Goal: Task Accomplishment & Management: Manage account settings

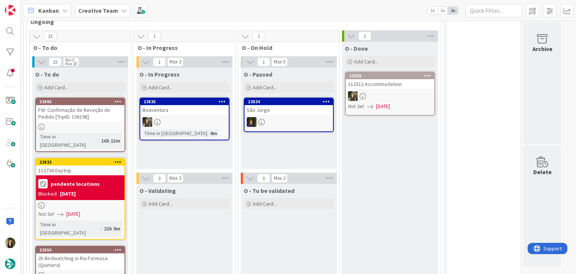
drag, startPoint x: 384, startPoint y: 177, endPoint x: 382, endPoint y: 168, distance: 9.6
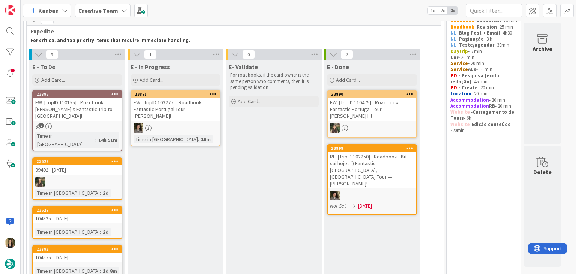
scroll to position [37, 0]
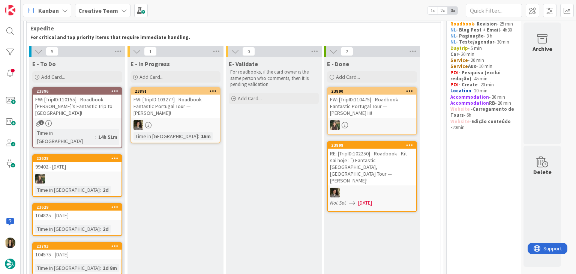
click at [167, 175] on div "E - In Progress Add Card... 23891 FW: [TripID:103277] - Roadbook - Fantastic Po…" at bounding box center [175, 270] width 96 height 427
click at [105, 120] on div "1" at bounding box center [77, 123] width 88 height 6
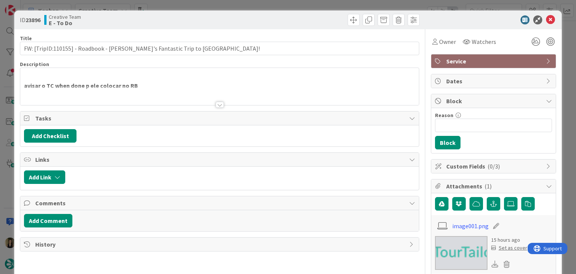
click at [216, 103] on div at bounding box center [220, 105] width 8 height 6
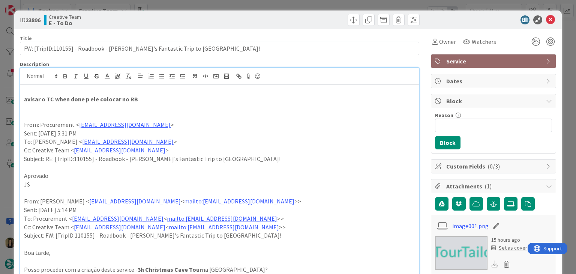
click at [247, 4] on div "ID 23896 Creative Team E - To Do Title 66 / 128 FW: [TripID:110155] - Roadbook …" at bounding box center [288, 137] width 576 height 274
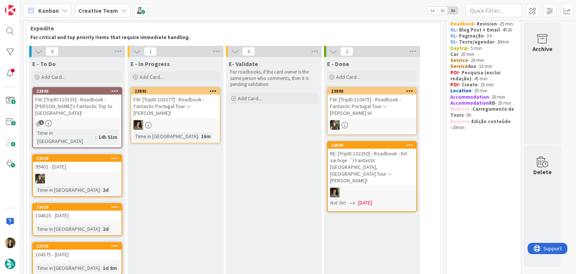
click at [204, 163] on div "E - In Progress Add Card... 23891 FW: [TripID:103277] - Roadbook - Fantastic Po…" at bounding box center [175, 270] width 96 height 427
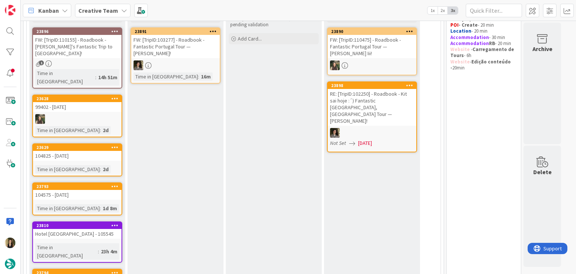
scroll to position [112, 0]
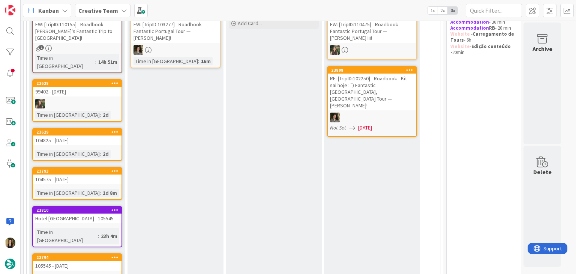
click at [75, 135] on div "104825 - [DATE]" at bounding box center [77, 140] width 88 height 10
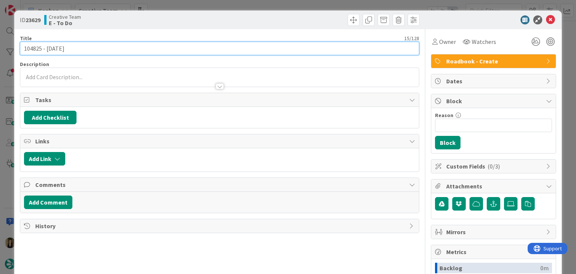
click at [33, 49] on input "104825 - [DATE]" at bounding box center [219, 48] width 399 height 13
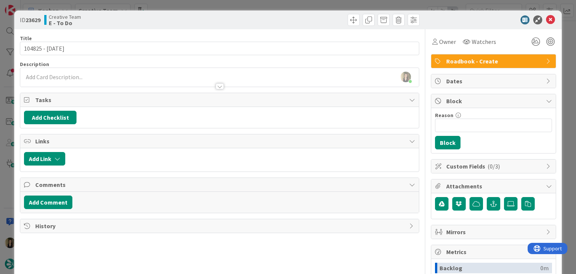
drag, startPoint x: 181, startPoint y: 15, endPoint x: 179, endPoint y: 12, distance: 4.1
click at [181, 15] on div "Creative Team E - To Do" at bounding box center [131, 20] width 174 height 12
click at [178, 1] on div "ID 23629 Creative Team E - To Do Title 15 / 128 104825 - 22 oct Description Sof…" at bounding box center [288, 137] width 576 height 274
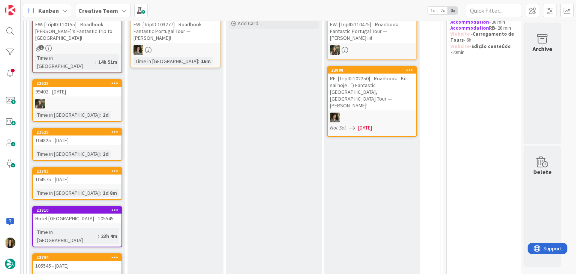
click at [76, 174] on div "104575 - 23 oct" at bounding box center [77, 179] width 88 height 10
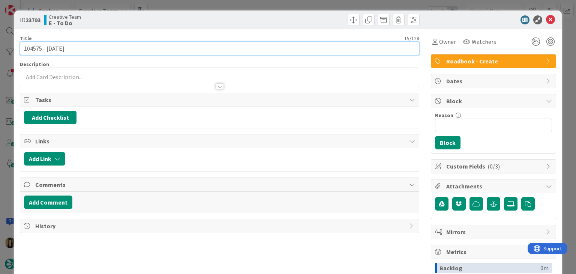
click at [31, 49] on input "104575 - 23 oct" at bounding box center [219, 48] width 399 height 13
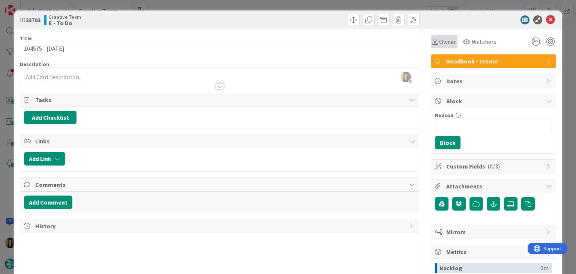
click at [439, 43] on span "Owner" at bounding box center [447, 41] width 17 height 9
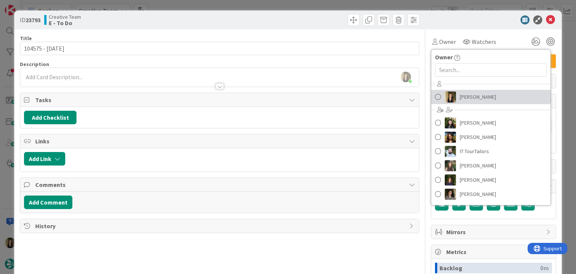
drag, startPoint x: 463, startPoint y: 101, endPoint x: 416, endPoint y: 89, distance: 48.3
click at [463, 101] on span "[PERSON_NAME]" at bounding box center [478, 96] width 36 height 11
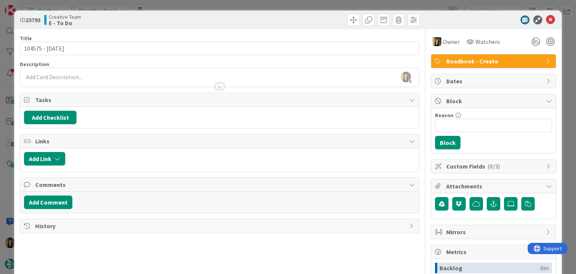
click at [256, 18] on div at bounding box center [321, 20] width 198 height 12
click at [254, 4] on div "ID 23793 Creative Team E - To Do Title 15 / 128 104575 - 23 oct Description Sof…" at bounding box center [288, 137] width 576 height 274
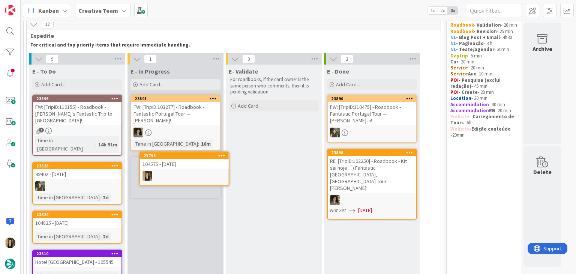
scroll to position [34, 0]
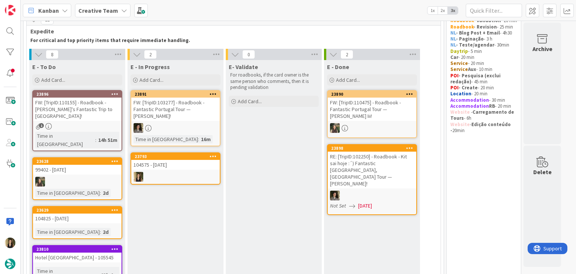
click at [187, 184] on div "E - In Progress Add Card... 23891 FW: [TripID:103277] - Roadbook - Fantastic Po…" at bounding box center [175, 254] width 96 height 388
click at [186, 176] on div at bounding box center [175, 177] width 88 height 10
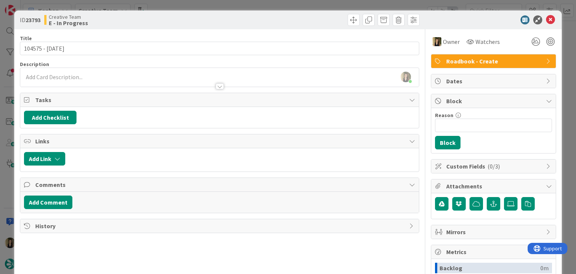
click at [195, 16] on div "Creative Team E - In Progress" at bounding box center [131, 20] width 174 height 12
click at [194, 8] on div "ID 23793 Creative Team E - In Progress Title 15 / 128 104575 - 23 oct Descripti…" at bounding box center [288, 137] width 576 height 274
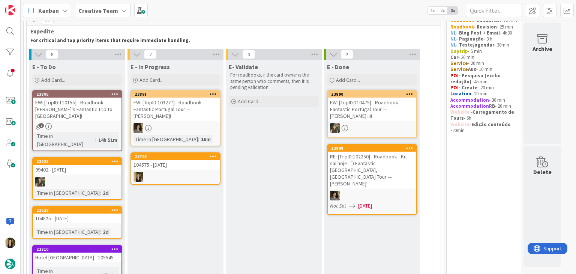
click at [297, 195] on div "E- Validate For roadbooks, if the card owner is the same person who comments, t…" at bounding box center [274, 254] width 96 height 388
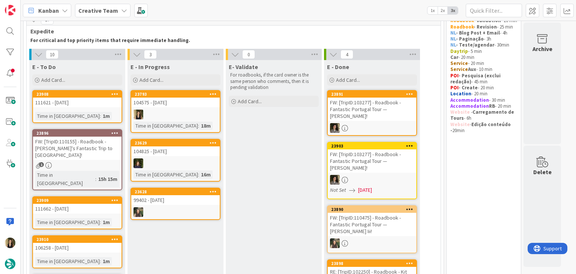
click at [173, 112] on div at bounding box center [175, 114] width 88 height 10
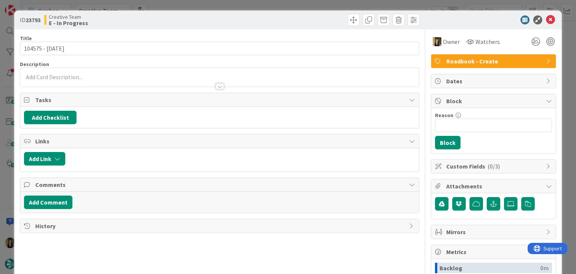
click at [80, 78] on p at bounding box center [219, 77] width 391 height 9
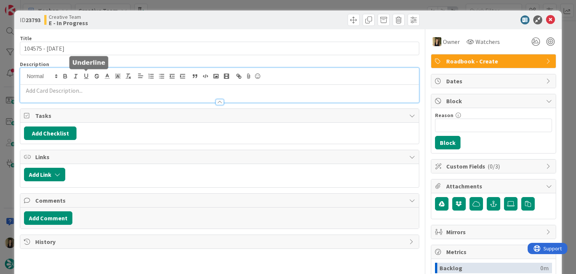
drag, startPoint x: 85, startPoint y: 90, endPoint x: 87, endPoint y: 96, distance: 7.0
click at [88, 93] on p at bounding box center [219, 90] width 391 height 9
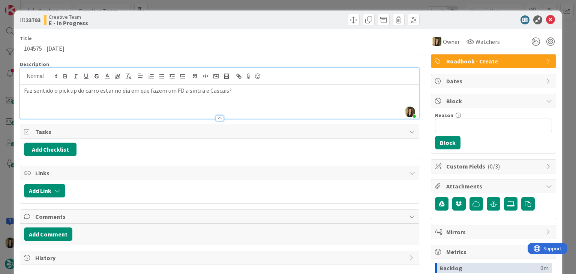
drag, startPoint x: 190, startPoint y: 90, endPoint x: 200, endPoint y: 82, distance: 13.3
click at [190, 90] on p "Faz sentido o pick up do carro estar no dia em que fazem um FD a sintra e Casca…" at bounding box center [219, 90] width 391 height 9
drag, startPoint x: 218, startPoint y: 27, endPoint x: 218, endPoint y: 2, distance: 24.7
click at [218, 22] on div "ID 23793 Creative Team E - In Progress" at bounding box center [287, 19] width 547 height 19
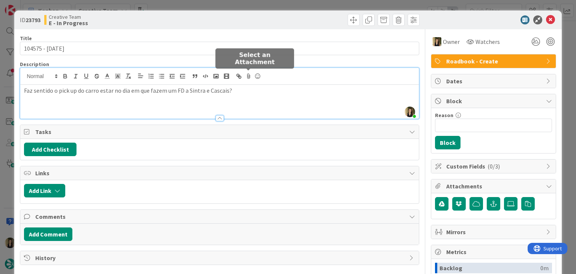
click at [255, 89] on p "Faz sentido o pick up do carro estar no dia em que fazem um FD a Sintra e Casca…" at bounding box center [219, 90] width 391 height 9
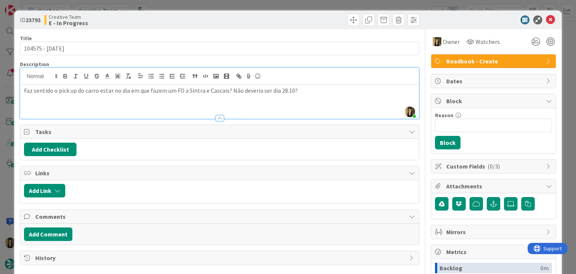
click at [304, 96] on div "Faz sentido o pick up do carro estar no dia em que fazem um FD a Sintra e Casca…" at bounding box center [219, 102] width 398 height 34
click at [211, 16] on div "Creative Team E - In Progress" at bounding box center [131, 20] width 174 height 12
click at [209, 7] on div "ID 23793 Creative Team E - In Progress Title 15 / 128 104575 - 23 oct Descripti…" at bounding box center [288, 137] width 576 height 274
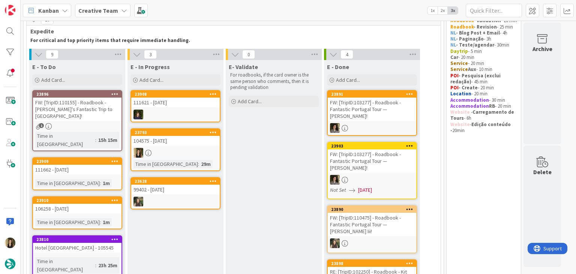
click at [195, 162] on div "Time in Column : 29m" at bounding box center [175, 164] width 84 height 8
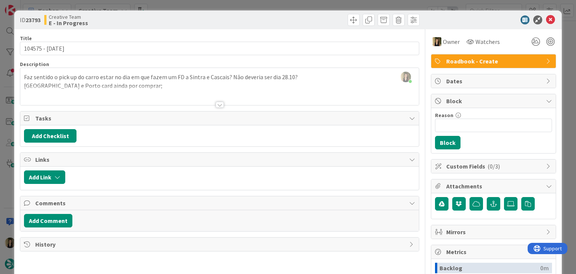
click at [155, 87] on div at bounding box center [219, 95] width 398 height 19
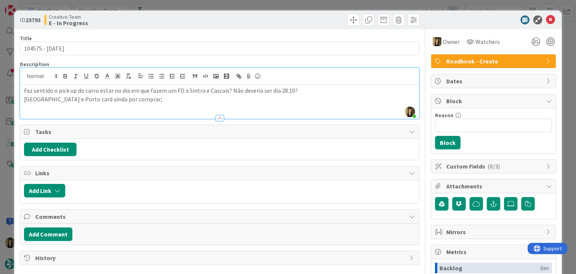
click at [148, 96] on p "Lisboa e Porto card ainda por comprar;" at bounding box center [219, 99] width 391 height 9
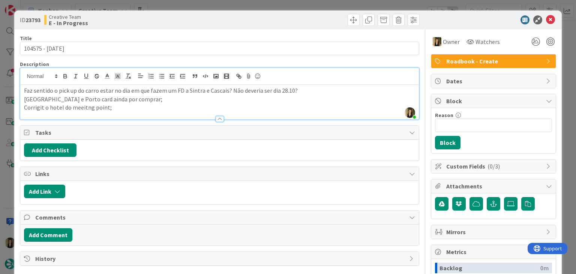
drag, startPoint x: 25, startPoint y: 106, endPoint x: 30, endPoint y: 102, distance: 5.6
click at [25, 106] on p "Corrigit o hotel do meeitng point;" at bounding box center [219, 107] width 391 height 9
drag, startPoint x: 65, startPoint y: 108, endPoint x: 81, endPoint y: 101, distance: 16.8
click at [64, 107] on p "275785 - Corrigit o hotel do meeitng point;" at bounding box center [219, 107] width 391 height 9
click at [150, 110] on p "275785 - Corrigir o hotel do meeitng point;" at bounding box center [219, 107] width 391 height 9
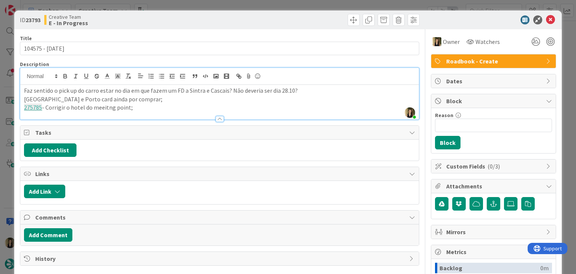
drag, startPoint x: 106, startPoint y: 104, endPoint x: 127, endPoint y: 96, distance: 22.6
click at [106, 104] on p "275785 - Corrigir o hotel do meeitng point;" at bounding box center [219, 107] width 391 height 9
click at [163, 108] on p "275785 - Corrigir o hotel do meeting point;" at bounding box center [219, 107] width 391 height 9
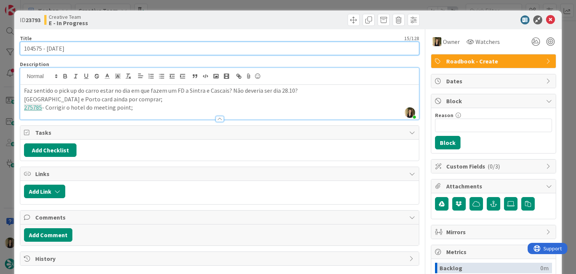
drag, startPoint x: 74, startPoint y: 49, endPoint x: 16, endPoint y: 48, distance: 58.5
click at [16, 48] on div "ID 23793 Creative Team E - In Progress Title 15 / 128 104575 - 23 oct Descripti…" at bounding box center [287, 201] width 547 height 382
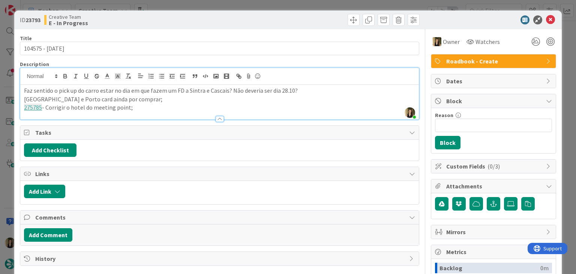
click at [210, 19] on div "Creative Team E - In Progress" at bounding box center [131, 20] width 174 height 12
click at [211, 5] on div "ID 23793 Creative Team E - In Progress Title 15 / 128 104575 - 23 oct Descripti…" at bounding box center [288, 137] width 576 height 274
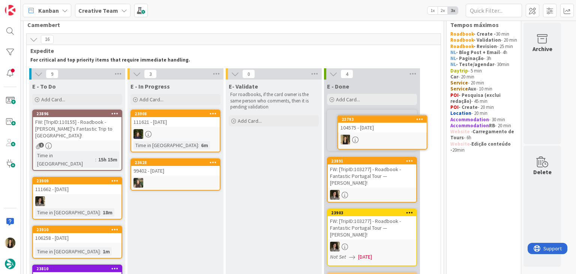
scroll to position [12, 0]
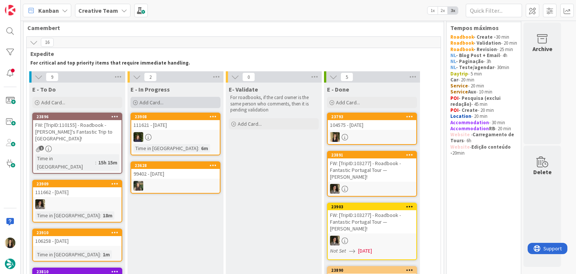
click at [187, 104] on div "Add Card..." at bounding box center [175, 102] width 90 height 11
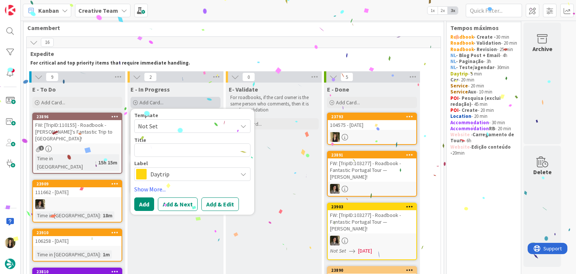
type textarea "x"
type textarea "104575 - 23 oct"
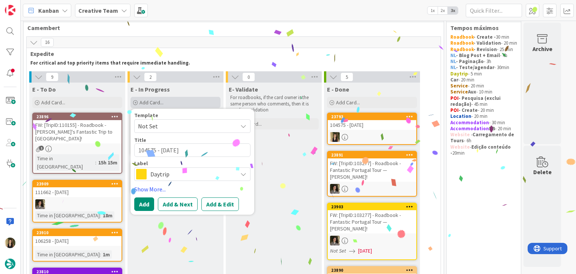
type textarea "x"
type textarea "104575 - 23 oct"
type textarea "x"
type textarea "104575 - 23 oct c"
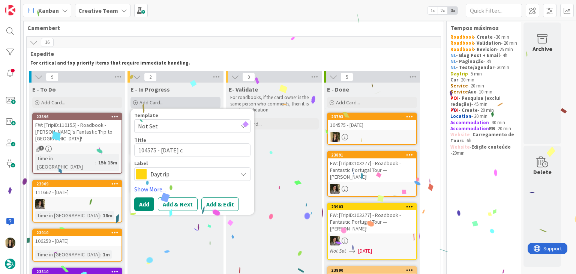
type textarea "x"
type textarea "104575 - 23 oct co"
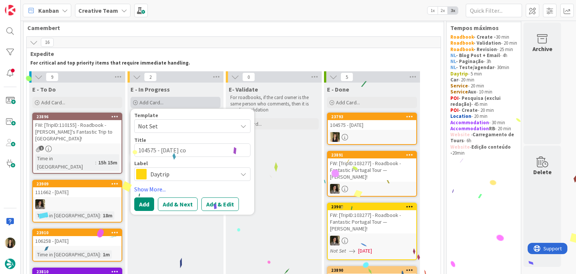
type textarea "x"
type textarea "104575 - 23 oct con"
type textarea "x"
type textarea "104575 - 23 oct cont"
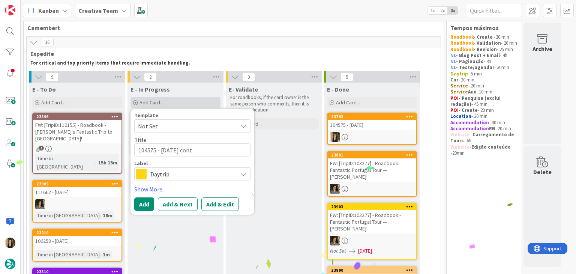
type textarea "x"
type textarea "104575 - 23 oct conti"
type textarea "x"
type textarea "104575 - 23 oct contin"
type textarea "x"
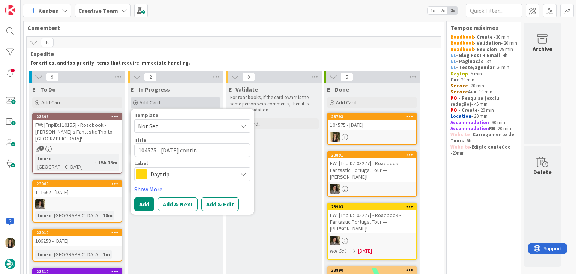
type textarea "104575 - 23 oct continu"
type textarea "x"
type textarea "104575 - 23 oct continua"
type textarea "x"
type textarea "104575 - 23 oct continuaç"
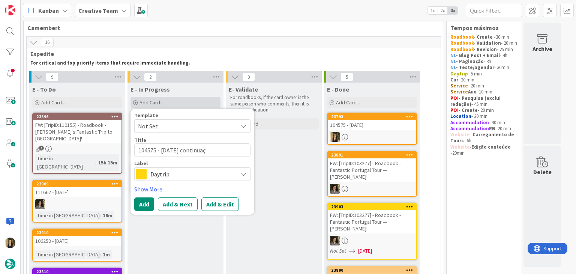
type textarea "x"
type textarea "104575 - 23 oct continuaçã"
type textarea "x"
type textarea "104575 - 23 oct continuação"
click at [189, 174] on span "Daytrip" at bounding box center [191, 174] width 83 height 10
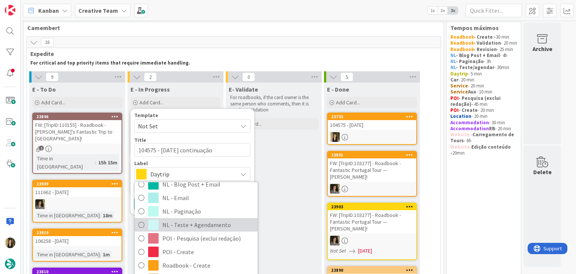
scroll to position [140, 0]
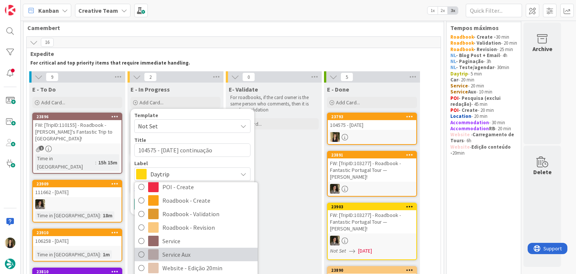
click at [192, 255] on span "Service Aux" at bounding box center [207, 254] width 91 height 11
type textarea "x"
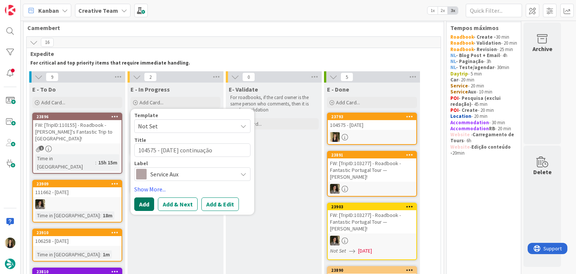
click at [142, 205] on button "Add" at bounding box center [144, 203] width 20 height 13
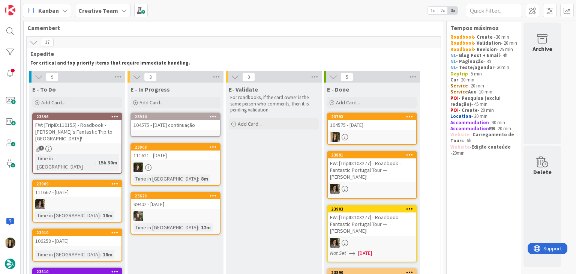
click at [184, 132] on link "23914 104575 - 23 oct continuação" at bounding box center [175, 124] width 90 height 24
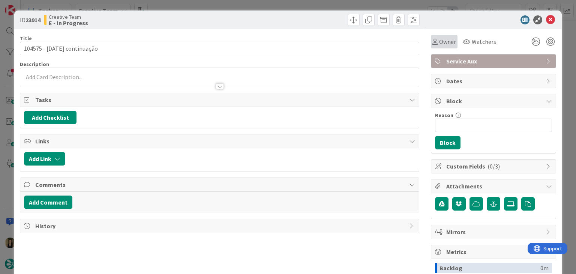
click at [432, 39] on icon at bounding box center [434, 42] width 5 height 6
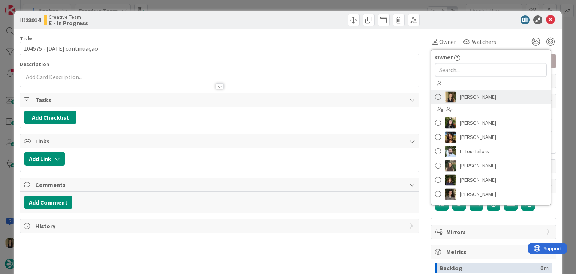
drag, startPoint x: 457, startPoint y: 101, endPoint x: 341, endPoint y: 53, distance: 125.6
click at [460, 100] on span "[PERSON_NAME]" at bounding box center [478, 96] width 36 height 11
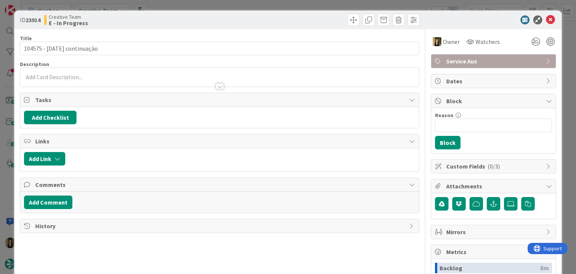
click at [295, 26] on div "ID 23914 Creative Team E - In Progress" at bounding box center [287, 19] width 547 height 19
click at [231, 12] on div "ID 23914 Creative Team E - In Progress" at bounding box center [287, 19] width 547 height 19
click at [231, 8] on div "ID 23914 Creative Team E - In Progress Title 27 / 128 104575 - 23 oct continuaç…" at bounding box center [288, 137] width 576 height 274
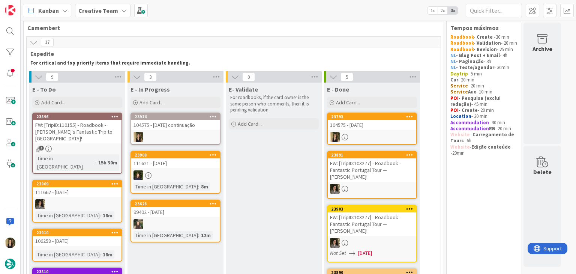
click at [368, 137] on div at bounding box center [372, 137] width 88 height 10
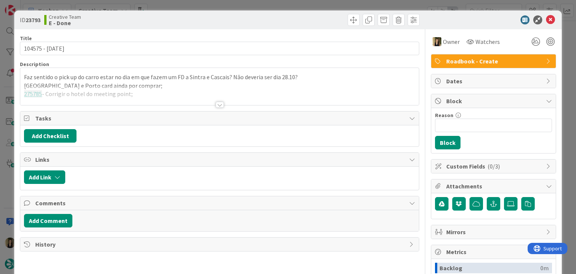
click at [163, 88] on div at bounding box center [219, 95] width 398 height 19
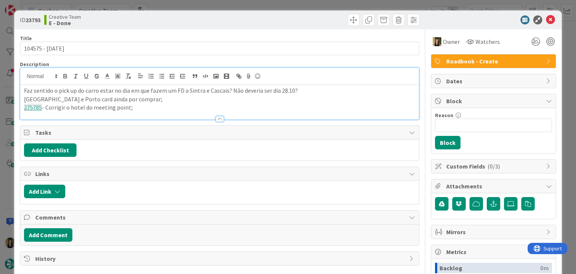
drag, startPoint x: 143, startPoint y: 106, endPoint x: 7, endPoint y: 92, distance: 136.0
click at [7, 92] on div "ID 23793 Creative Team E - Done Title 15 / 128 104575 - 23 oct Description Faz …" at bounding box center [288, 137] width 576 height 274
copy div "Faz sentido o pick up do carro estar no dia em que fazem um FD a Sintra e Casca…"
click at [187, 4] on div "ID 23793 Creative Team E - Done Title 15 / 128 104575 - 23 oct Description Sofi…" at bounding box center [288, 137] width 576 height 274
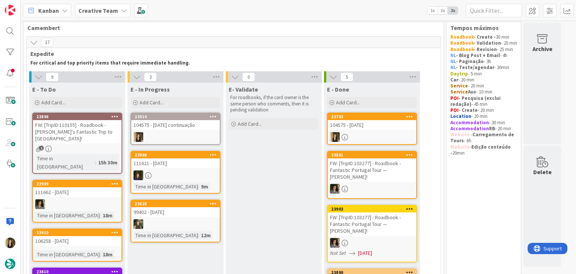
click at [193, 126] on div "104575 - 23 oct continuação" at bounding box center [175, 125] width 88 height 10
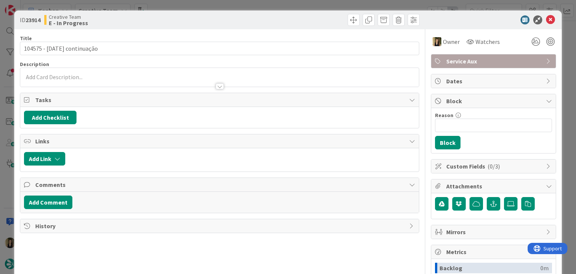
click at [101, 80] on div at bounding box center [219, 83] width 398 height 8
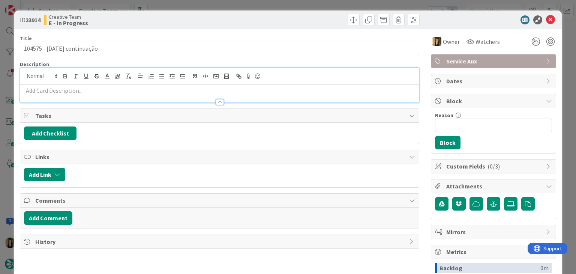
click at [100, 94] on div at bounding box center [219, 98] width 398 height 8
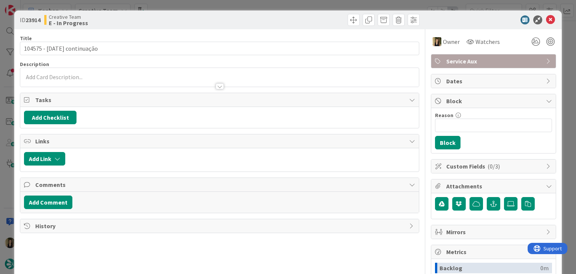
click at [95, 82] on div at bounding box center [219, 83] width 398 height 8
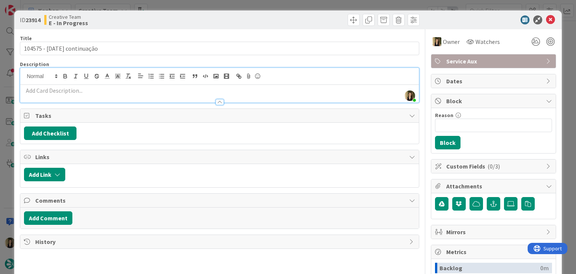
drag, startPoint x: 88, startPoint y: 91, endPoint x: 102, endPoint y: 79, distance: 18.4
click at [88, 91] on p at bounding box center [219, 90] width 391 height 9
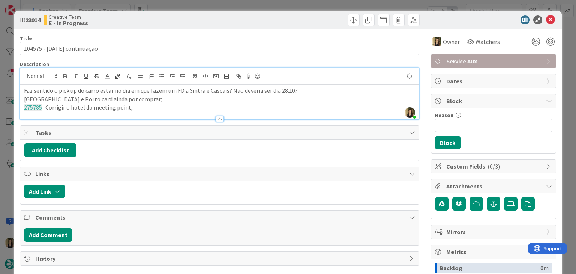
click at [225, 23] on div at bounding box center [321, 20] width 198 height 12
click at [231, 5] on div "ID 23914 Creative Team E - In Progress Title 27 / 128 104575 - 23 oct continuaç…" at bounding box center [288, 137] width 576 height 274
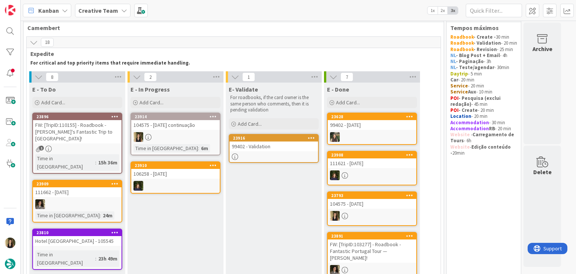
click at [193, 140] on div at bounding box center [175, 137] width 88 height 10
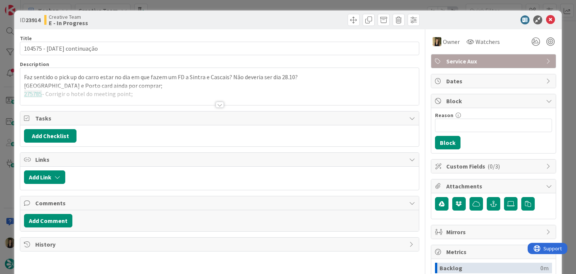
click at [123, 97] on div at bounding box center [219, 95] width 398 height 19
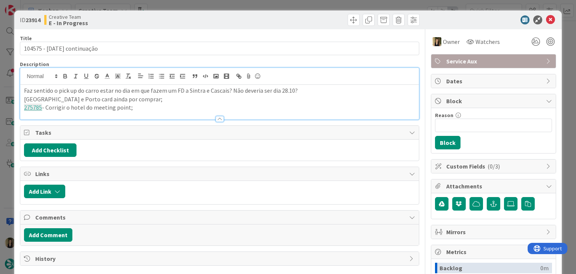
drag, startPoint x: 106, startPoint y: 104, endPoint x: 18, endPoint y: 84, distance: 90.4
click at [18, 84] on div "ID 23914 Creative Team E - In Progress Title 27 / 128 104575 - 23 oct continuaç…" at bounding box center [287, 201] width 547 height 382
copy div "Faz sentido o pick up do carro estar no dia em que fazem um FD a Sintra e Casca…"
click at [171, 12] on div "ID 23914 Creative Team E - In Progress" at bounding box center [287, 19] width 547 height 19
click at [172, 5] on div "ID 23914 Creative Team E - In Progress Title 27 / 128 104575 - 23 oct continuaç…" at bounding box center [288, 137] width 576 height 274
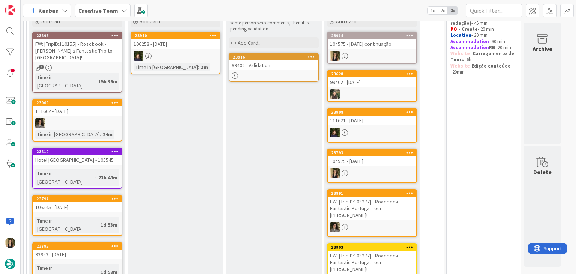
scroll to position [87, 0]
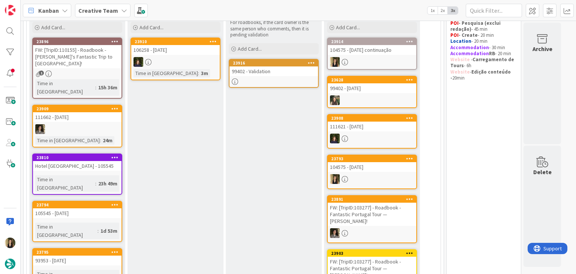
click at [95, 208] on div "105545 - 23 oct" at bounding box center [77, 213] width 88 height 10
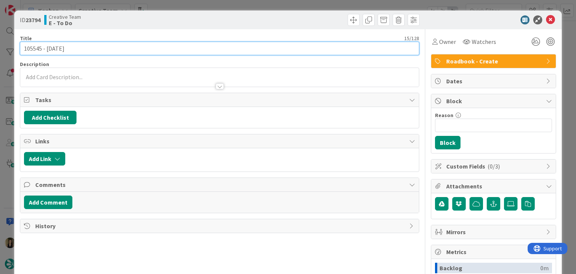
click at [33, 48] on input "105545 - 23 oct" at bounding box center [219, 48] width 399 height 13
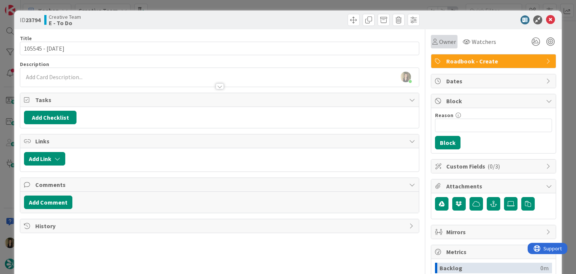
click at [439, 39] on span "Owner" at bounding box center [447, 41] width 17 height 9
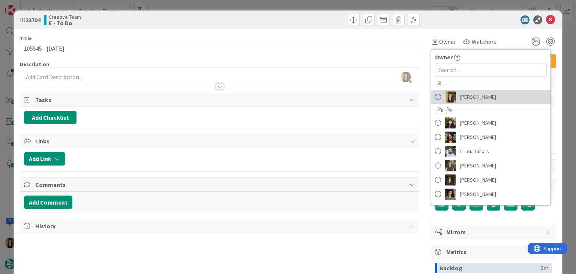
drag, startPoint x: 472, startPoint y: 98, endPoint x: 425, endPoint y: 77, distance: 51.0
click at [471, 98] on span "[PERSON_NAME]" at bounding box center [478, 96] width 36 height 11
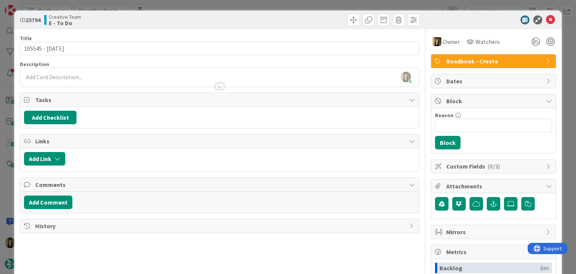
drag, startPoint x: 291, startPoint y: 18, endPoint x: 286, endPoint y: 14, distance: 6.4
click at [289, 16] on div at bounding box center [321, 20] width 198 height 12
click at [282, 3] on div "ID 23794 Creative Team E - To Do Title 15 / 128 105545 - 23 oct Description Sof…" at bounding box center [288, 137] width 576 height 274
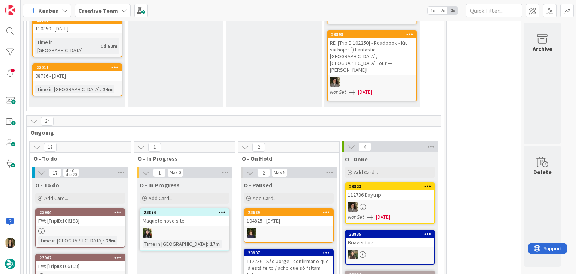
scroll to position [235, 0]
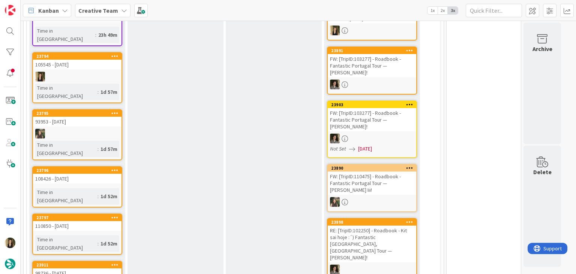
click at [109, 57] on link "23794 105545 - 23 oct Time in Column : 1d 57m" at bounding box center [77, 77] width 90 height 51
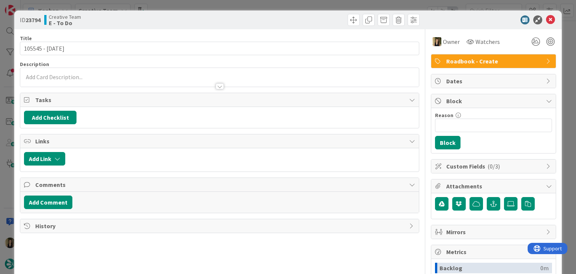
click at [124, 79] on div at bounding box center [219, 83] width 398 height 8
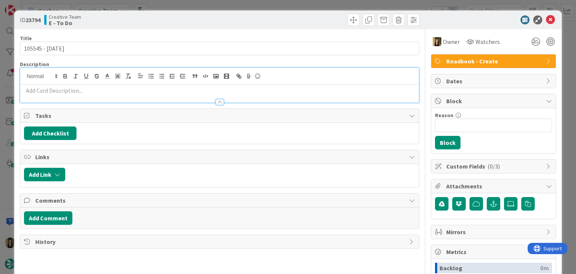
click at [125, 90] on p at bounding box center [219, 90] width 391 height 9
paste div
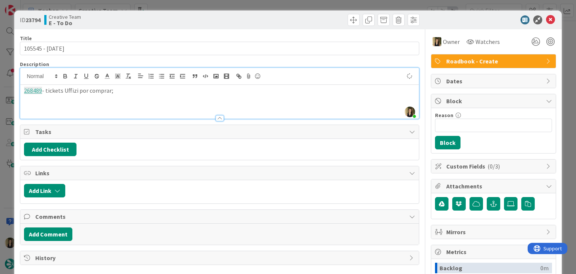
click at [157, 24] on div "Creative Team E - To Do" at bounding box center [131, 20] width 174 height 12
click at [197, 3] on div "ID 23794 Creative Team E - To Do Title 15 / 128 105545 - 23 oct Description Sof…" at bounding box center [288, 137] width 576 height 274
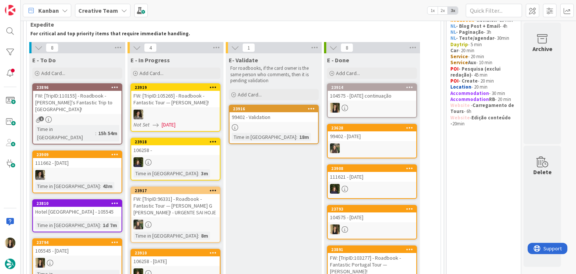
scroll to position [85, 0]
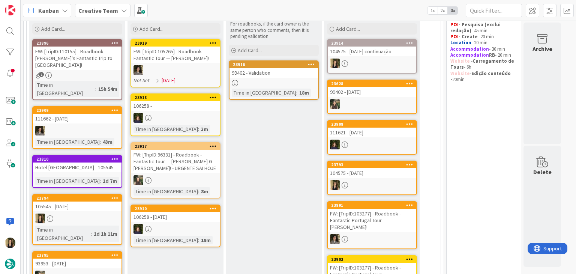
click at [273, 82] on div at bounding box center [273, 83] width 88 height 6
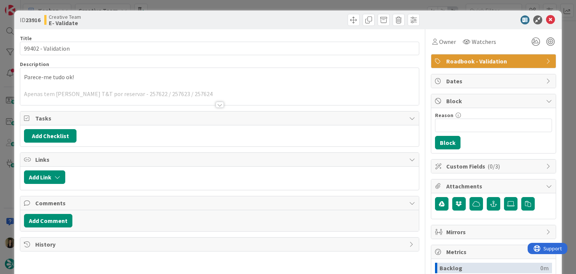
click at [219, 103] on div at bounding box center [220, 105] width 8 height 6
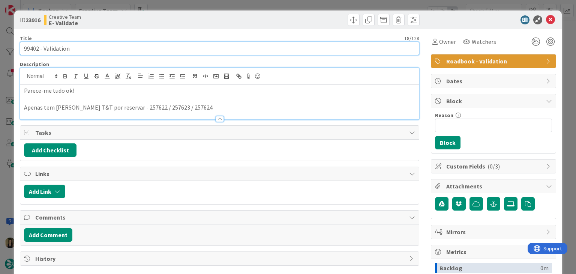
click at [31, 48] on input "99402 - Validation" at bounding box center [219, 48] width 399 height 13
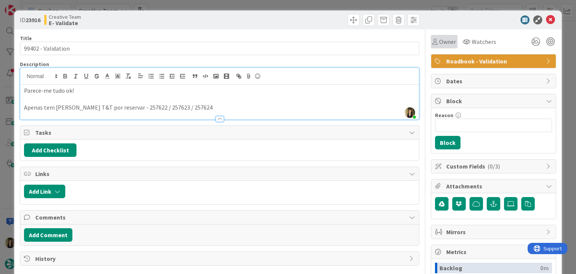
click at [432, 41] on icon at bounding box center [434, 42] width 5 height 6
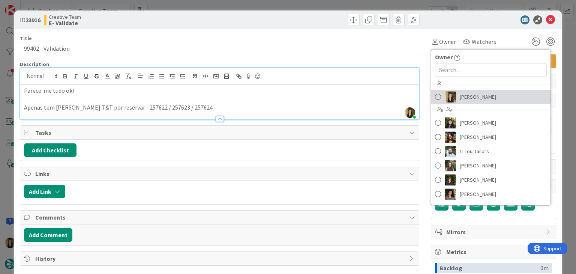
drag, startPoint x: 485, startPoint y: 96, endPoint x: 415, endPoint y: 82, distance: 72.3
click at [485, 96] on link "[PERSON_NAME]" at bounding box center [490, 97] width 119 height 14
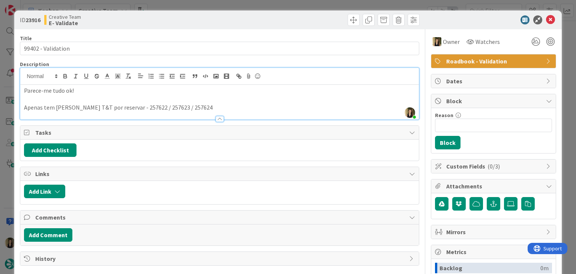
click at [241, 33] on div "Title 18 / 128 99402 - Validation Description Sofia Palma just joined Parece-me…" at bounding box center [219, 207] width 399 height 357
drag, startPoint x: 239, startPoint y: 28, endPoint x: 208, endPoint y: 23, distance: 31.2
click at [238, 28] on div "ID 23916 Creative Team E- Validate" at bounding box center [287, 19] width 547 height 19
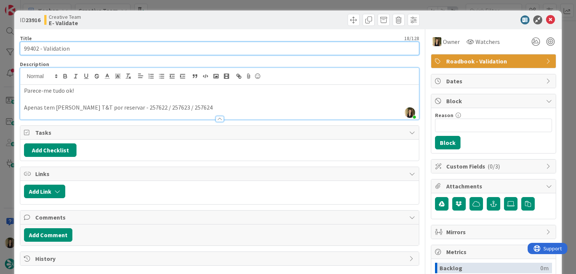
click at [32, 48] on input "99402 - Validation" at bounding box center [219, 48] width 399 height 13
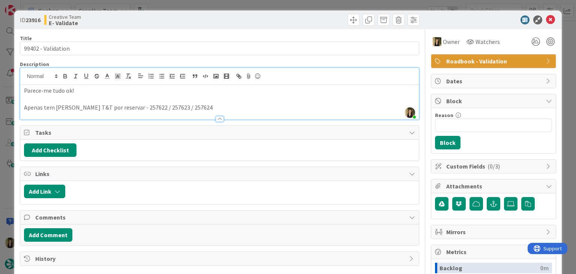
drag, startPoint x: 242, startPoint y: 25, endPoint x: 241, endPoint y: 7, distance: 17.3
click at [241, 24] on div at bounding box center [321, 20] width 198 height 12
click at [241, 6] on div "ID 23916 Creative Team E- Validate Title 18 / 128 99402 - Validation Descriptio…" at bounding box center [288, 137] width 576 height 274
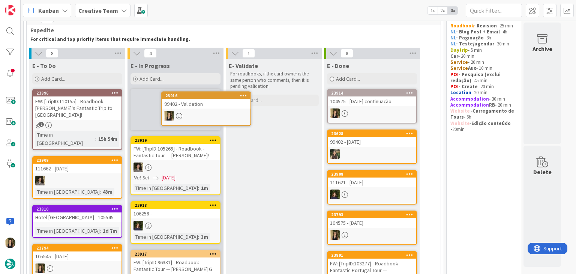
scroll to position [30, 0]
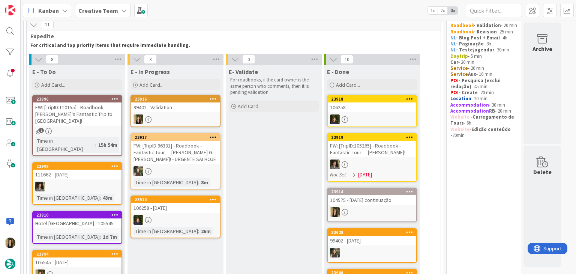
click at [196, 120] on div at bounding box center [175, 119] width 88 height 10
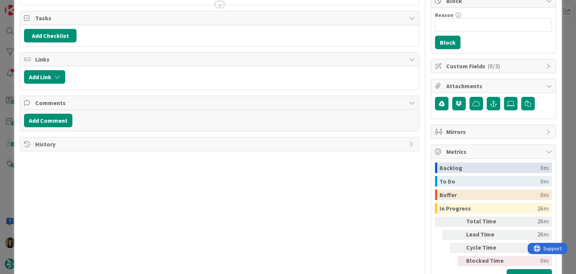
scroll to position [90, 0]
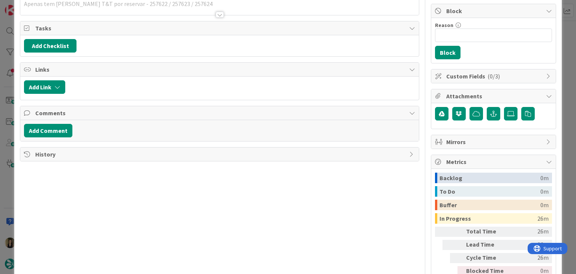
click at [96, 152] on span "History" at bounding box center [220, 154] width 370 height 9
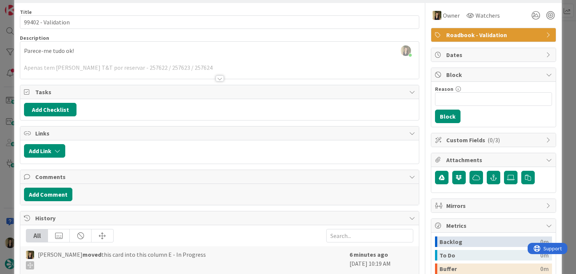
scroll to position [0, 0]
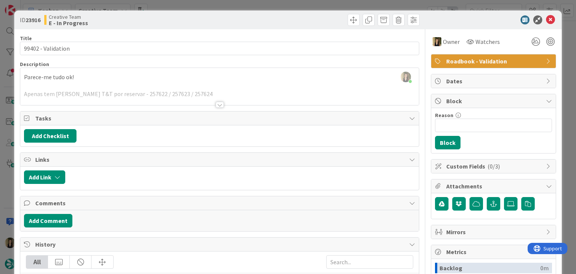
drag, startPoint x: 271, startPoint y: 18, endPoint x: 270, endPoint y: 11, distance: 7.3
click at [271, 18] on div at bounding box center [321, 20] width 198 height 12
click at [270, 6] on div "ID 23916 Creative Team E - In Progress Title 18 / 128 99402 - Validation Descri…" at bounding box center [288, 137] width 576 height 274
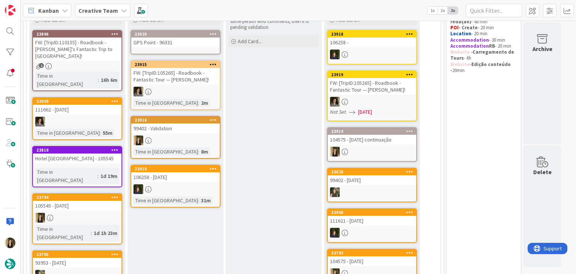
scroll to position [67, 0]
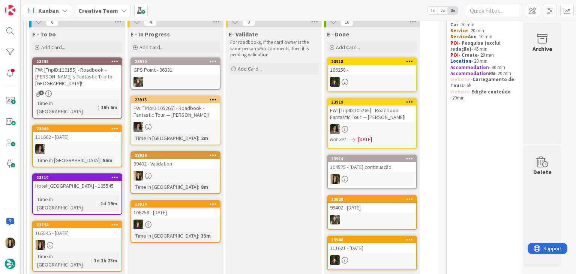
click at [201, 173] on div at bounding box center [175, 176] width 88 height 10
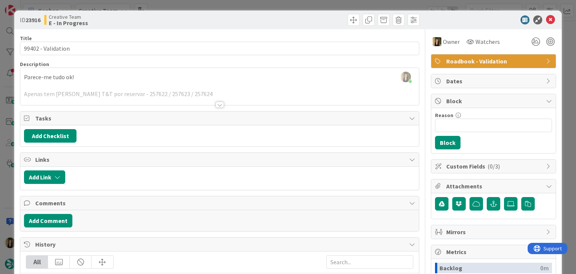
click at [141, 86] on div at bounding box center [219, 95] width 398 height 19
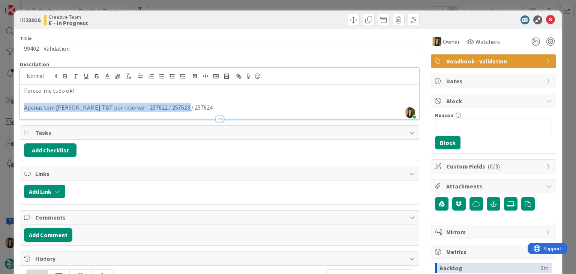
drag, startPoint x: 186, startPoint y: 107, endPoint x: 16, endPoint y: 111, distance: 170.3
click at [16, 111] on div "ID 23916 Creative Team E - In Progress Title 18 / 128 99402 - Validation Descri…" at bounding box center [287, 231] width 547 height 442
copy p "Apenas tem estes T&T por reservar - 257622 / 257623 / 257624"
click at [216, 19] on div "ID 23916 Creative Team E - In Progress" at bounding box center [219, 20] width 399 height 12
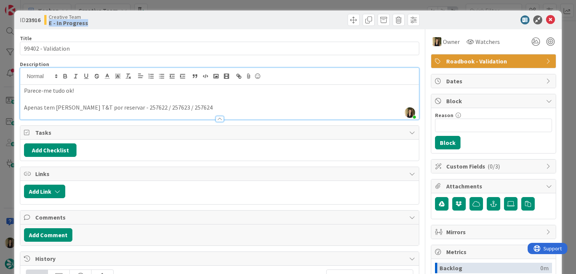
click at [216, 3] on div "ID 23916 Creative Team E - In Progress Title 18 / 128 99402 - Validation Descri…" at bounding box center [288, 137] width 576 height 274
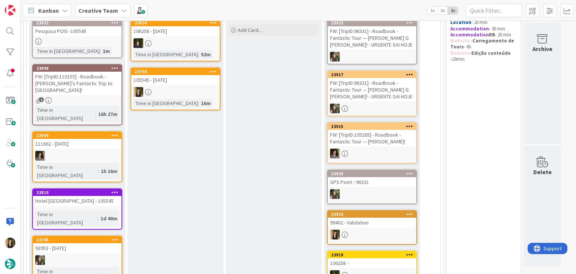
scroll to position [151, 0]
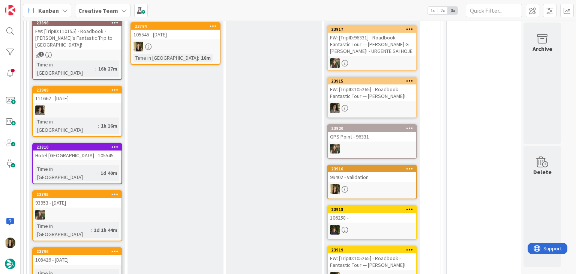
drag, startPoint x: 180, startPoint y: 44, endPoint x: 185, endPoint y: 41, distance: 5.5
click at [181, 43] on div at bounding box center [175, 47] width 88 height 10
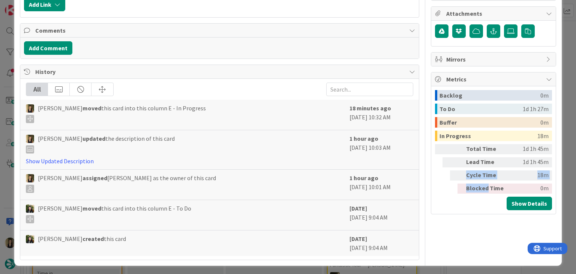
drag, startPoint x: 454, startPoint y: 180, endPoint x: 439, endPoint y: 177, distance: 15.4
click at [439, 177] on div "Backlog 0m To Do 1d 1h 27m Buffer 0m In Progress 18m Total Time 1d 1h 45m Lead …" at bounding box center [493, 150] width 117 height 120
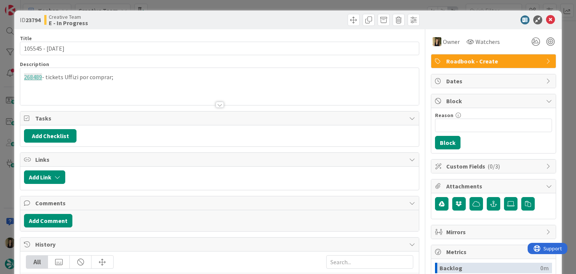
click at [116, 84] on div "268489 - tickets Uffizi por comprar;" at bounding box center [219, 86] width 398 height 37
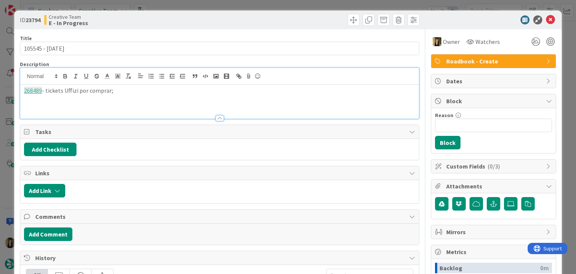
paste div
drag, startPoint x: 216, startPoint y: 20, endPoint x: 215, endPoint y: 10, distance: 10.2
click at [216, 19] on div "ID 23794 Creative Team E - In Progress" at bounding box center [219, 20] width 399 height 12
click at [214, 5] on div "ID 23794 Creative Team E - In Progress Title 15 / 128 105545 - 23 oct Descripti…" at bounding box center [288, 137] width 576 height 274
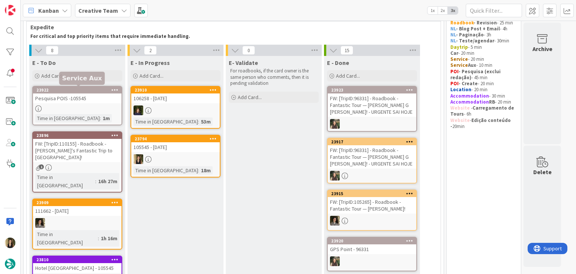
click at [101, 114] on div "1m" at bounding box center [106, 118] width 11 height 8
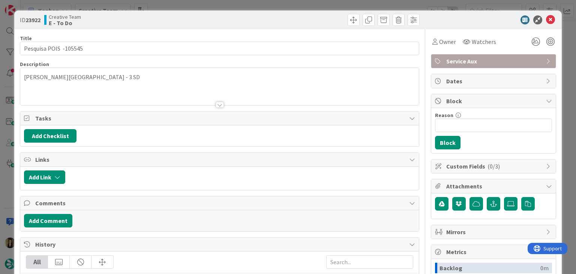
click at [178, 2] on div "ID 23922 Creative Team E - To Do Title 22 / 128 Pesquisa POIS -105545 Descripti…" at bounding box center [288, 137] width 576 height 274
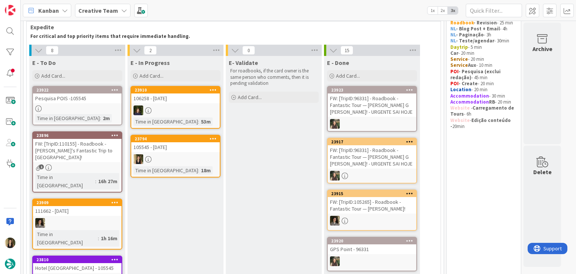
click at [193, 151] on link "23794 105545 - 23 oct Time in Column : 18m" at bounding box center [175, 156] width 90 height 43
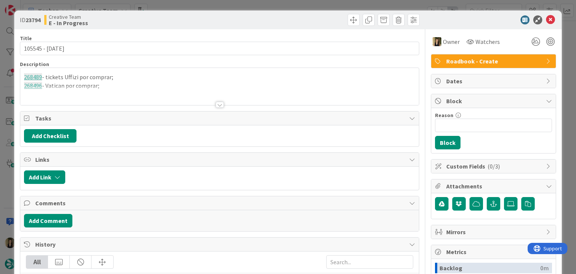
click at [211, 105] on div "Title 15 / 128 105545 - 23 oct Description 268489 - tickets Uffizi por comprar;…" at bounding box center [219, 243] width 399 height 429
click at [216, 103] on div at bounding box center [220, 105] width 8 height 6
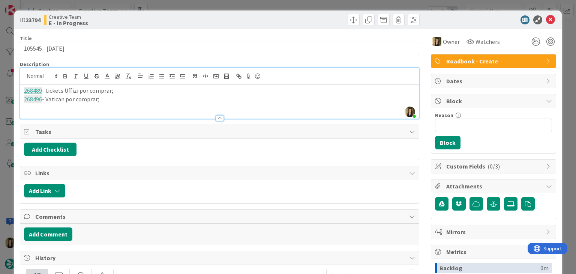
drag, startPoint x: 120, startPoint y: 99, endPoint x: 13, endPoint y: 92, distance: 107.1
click at [13, 92] on div "ID 23794 Creative Team E - In Progress Title 15 / 128 105545 - 23 oct Descripti…" at bounding box center [288, 137] width 576 height 274
copy div "268489 - tickets Uffizi por comprar; 268496 - Vatican por comprar;"
drag, startPoint x: 221, startPoint y: 29, endPoint x: 219, endPoint y: 1, distance: 27.8
click at [220, 25] on div "ID 23794 Creative Team E - In Progress Title 15 / 128 105545 - 23 oct Descripti…" at bounding box center [287, 243] width 547 height 467
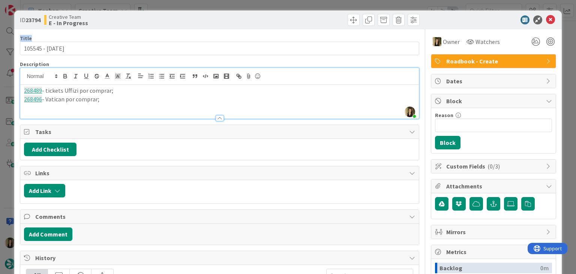
click at [221, 6] on div "ID 23794 Creative Team E - In Progress Title 15 / 128 105545 - 23 oct Descripti…" at bounding box center [288, 137] width 576 height 274
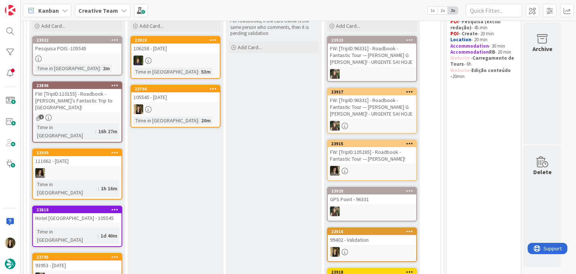
scroll to position [76, 0]
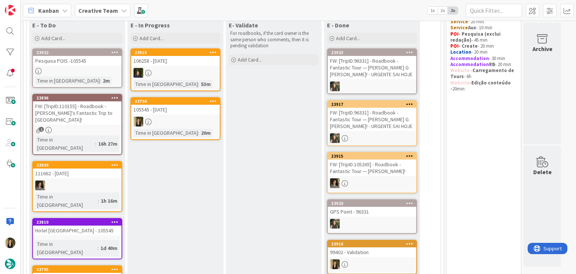
click at [270, 165] on div "E- Validate For roadbooks, if the card owner is the same person who comments, t…" at bounding box center [274, 267] width 96 height 498
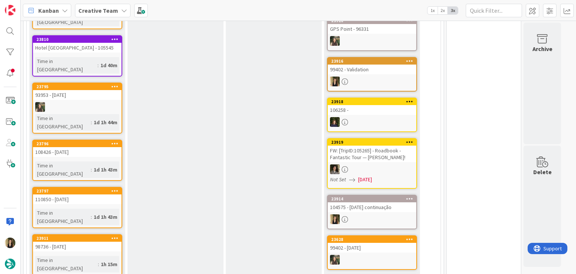
scroll to position [264, 0]
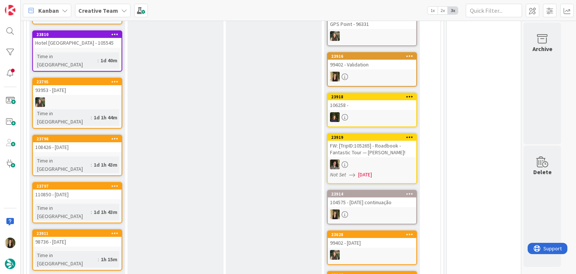
click at [106, 135] on link "23796 108426 - 23 oct Time in Column : 1d 1h 43m" at bounding box center [77, 155] width 90 height 41
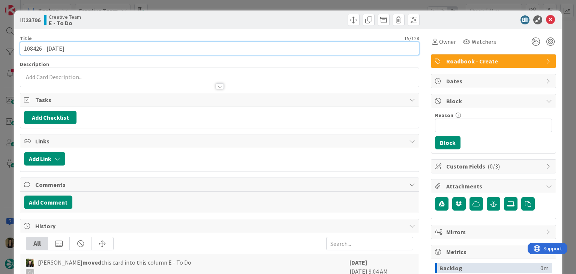
click at [30, 49] on input "108426 - 23 oct" at bounding box center [219, 48] width 399 height 13
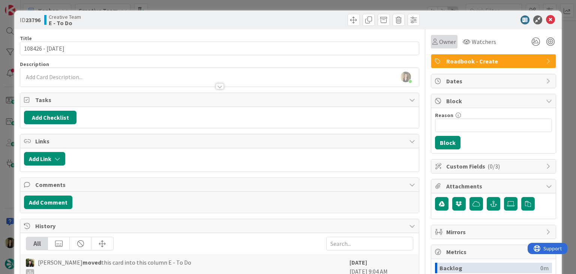
click at [443, 42] on span "Owner" at bounding box center [447, 41] width 17 height 9
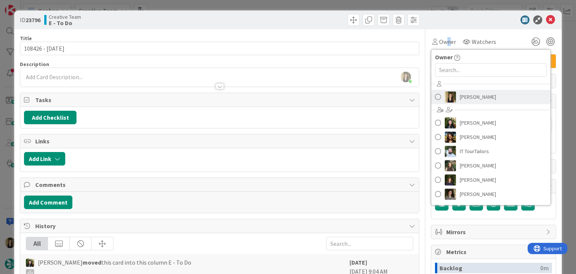
click at [475, 101] on span "[PERSON_NAME]" at bounding box center [478, 96] width 36 height 11
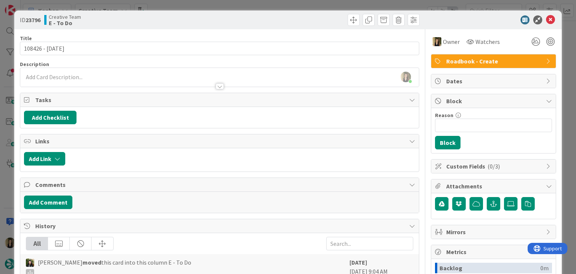
drag, startPoint x: 313, startPoint y: 24, endPoint x: 310, endPoint y: 16, distance: 8.9
click at [313, 24] on div at bounding box center [321, 20] width 198 height 12
click at [307, 5] on div "ID 23796 Creative Team E - To Do Title 15 / 128 108426 - 23 oct Description Sof…" at bounding box center [288, 137] width 576 height 274
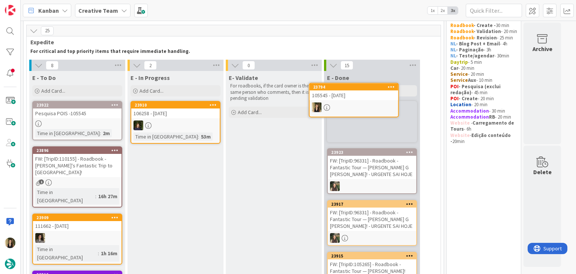
scroll to position [15, 0]
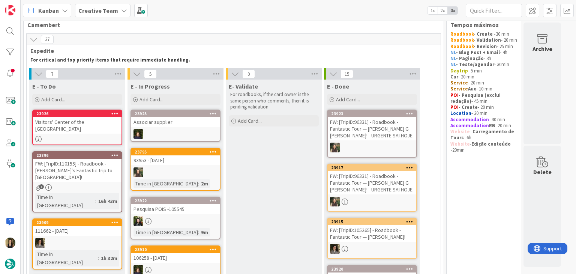
drag, startPoint x: 277, startPoint y: 166, endPoint x: 272, endPoint y: 164, distance: 5.4
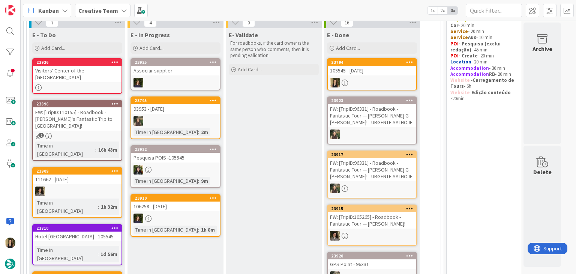
scroll to position [172, 0]
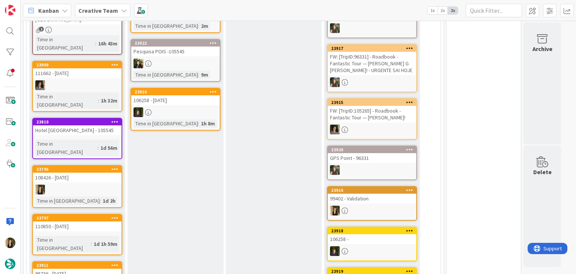
click at [262, 174] on div "E- Validate For roadbooks, if the card owner is the same person who comments, t…" at bounding box center [274, 172] width 96 height 500
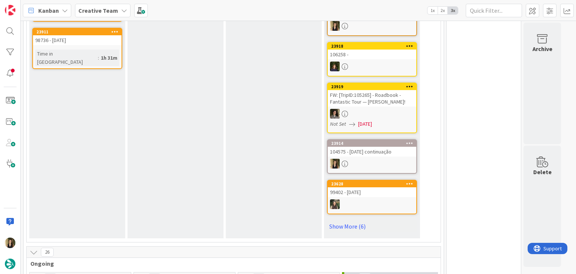
scroll to position [397, 0]
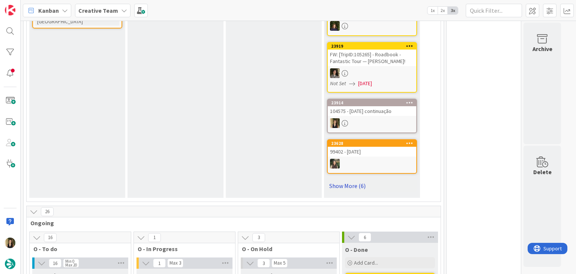
click at [354, 180] on link "Show More (6)" at bounding box center [372, 186] width 90 height 12
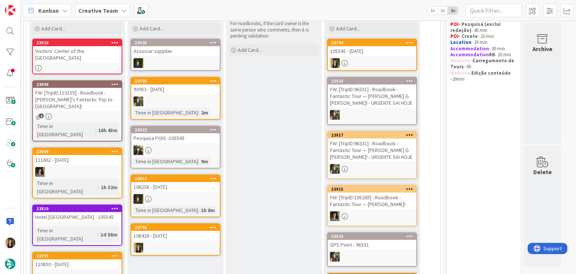
scroll to position [97, 0]
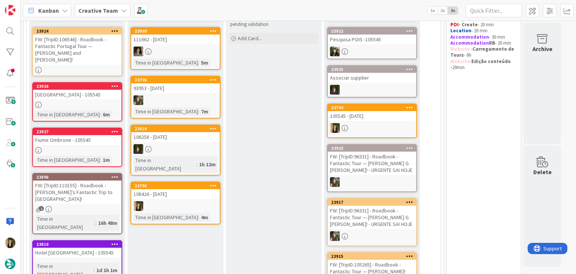
click at [169, 201] on div at bounding box center [175, 206] width 88 height 10
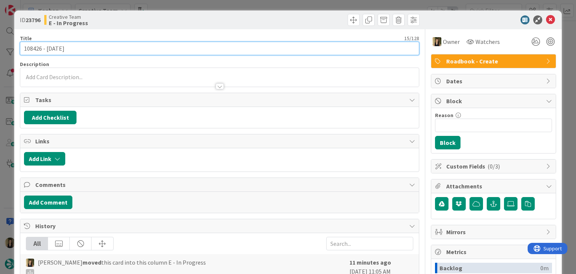
click at [30, 48] on input "108426 - 23 oct" at bounding box center [219, 48] width 399 height 13
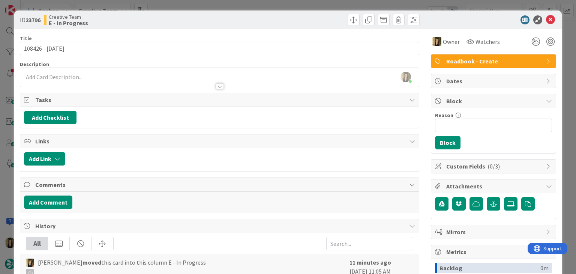
drag, startPoint x: 204, startPoint y: 25, endPoint x: 203, endPoint y: 7, distance: 18.0
click at [203, 23] on div "Creative Team E - In Progress" at bounding box center [131, 20] width 174 height 12
click at [203, 6] on div "ID 23796 Creative Team E - In Progress Title 15 / 128 108426 - 23 oct Descripti…" at bounding box center [288, 137] width 576 height 274
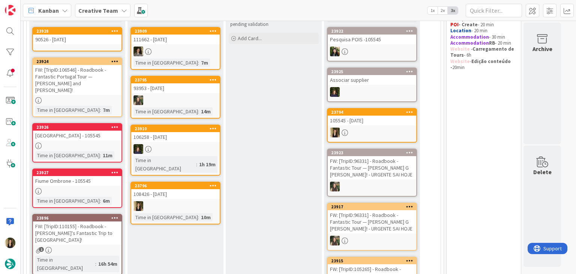
click at [196, 189] on div "108426 - 23 oct" at bounding box center [175, 194] width 88 height 10
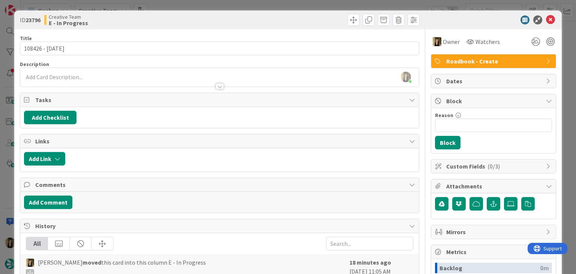
click at [127, 72] on div "Sofia Palma just joined" at bounding box center [219, 77] width 398 height 19
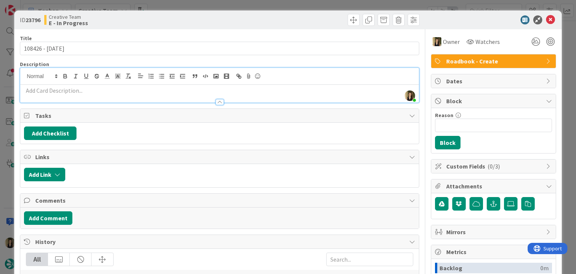
click at [128, 90] on p at bounding box center [219, 90] width 391 height 9
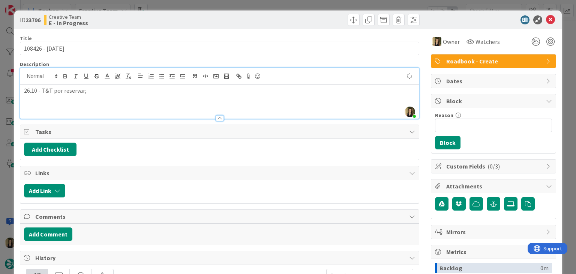
drag, startPoint x: 158, startPoint y: 29, endPoint x: 143, endPoint y: 0, distance: 32.9
click at [158, 29] on div "ID 23796 Creative Team E - In Progress Title 15 / 128 108426 - 23 oct Descripti…" at bounding box center [287, 211] width 547 height 402
click at [111, 95] on div "26.10 - T&T por reservar;" at bounding box center [219, 102] width 398 height 34
drag, startPoint x: 180, startPoint y: 20, endPoint x: 176, endPoint y: 15, distance: 6.4
click at [180, 19] on div "Creative Team E - In Progress" at bounding box center [131, 20] width 174 height 12
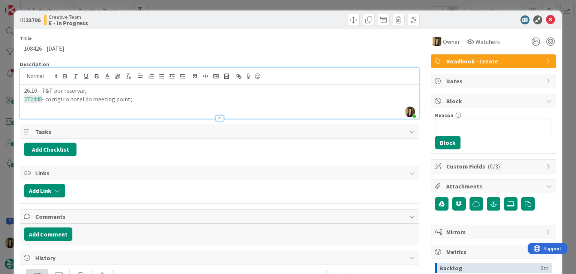
click at [37, 88] on p "26.10 - T&T por reservar;" at bounding box center [219, 90] width 391 height 9
drag, startPoint x: 167, startPoint y: 23, endPoint x: 140, endPoint y: 0, distance: 35.1
click at [165, 21] on div "Creative Team E - In Progress" at bounding box center [131, 20] width 174 height 12
click at [185, 12] on div "ID 23796 Creative Team E - In Progress" at bounding box center [287, 19] width 547 height 19
click at [183, 6] on div "ID 23796 Creative Team E - In Progress Title 15 / 128 108426 - 23 oct Descripti…" at bounding box center [288, 137] width 576 height 274
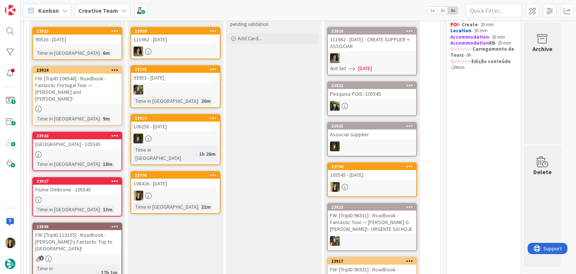
click at [207, 179] on link "23796 108426 - 23 oct Time in Column : 21m" at bounding box center [175, 192] width 90 height 43
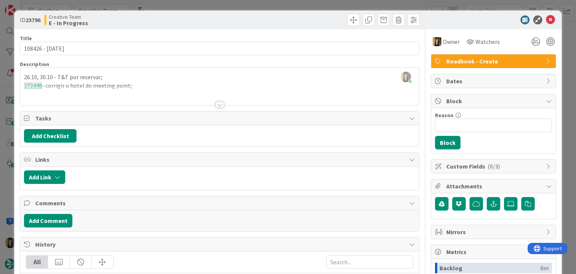
click at [48, 90] on div at bounding box center [219, 95] width 398 height 19
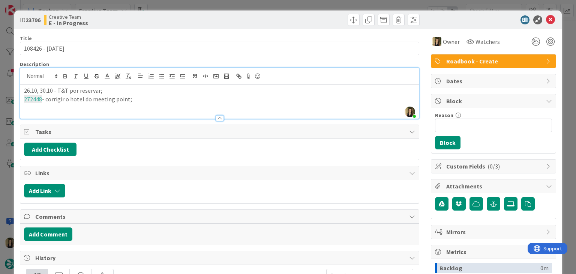
drag, startPoint x: 56, startPoint y: 87, endPoint x: 65, endPoint y: 84, distance: 9.5
click at [55, 87] on p "26.10, 30.10 - T&T por reservar;" at bounding box center [219, 90] width 391 height 9
drag, startPoint x: 199, startPoint y: 17, endPoint x: 164, endPoint y: 4, distance: 38.1
click at [199, 17] on div "Creative Team E - In Progress" at bounding box center [131, 20] width 174 height 12
click at [70, 90] on p "26.10, 30.10 e 1.11 - T&T por reservar;" at bounding box center [219, 90] width 391 height 9
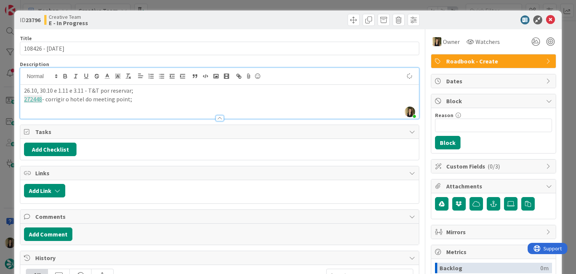
drag, startPoint x: 57, startPoint y: 90, endPoint x: 60, endPoint y: 84, distance: 6.7
click at [57, 90] on p "26.10, 30.10 e 1.11 e 3.11 - T&T por reservar;" at bounding box center [219, 90] width 391 height 9
drag, startPoint x: 138, startPoint y: 99, endPoint x: 19, endPoint y: 91, distance: 118.8
click at [20, 91] on div "Sofia Palma joined 2 m ago 26.10, 30.10, 1.11 e 3.11 - T&T por reservar; 272448…" at bounding box center [219, 92] width 399 height 51
copy div "26.10, 30.10, 1.11 e 3.11 - T&T por reservar; 272448 - corrigir o hotel do meet…"
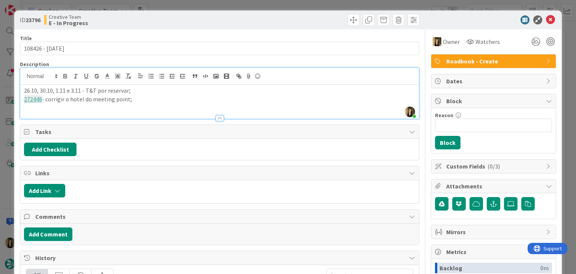
click at [157, 16] on div "Creative Team E - In Progress" at bounding box center [131, 20] width 174 height 12
click at [159, 4] on div "ID 23796 Creative Team E - In Progress Title 15 / 128 108426 - 23 oct Descripti…" at bounding box center [288, 137] width 576 height 274
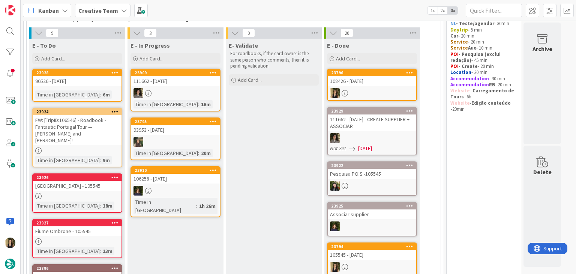
scroll to position [75, 0]
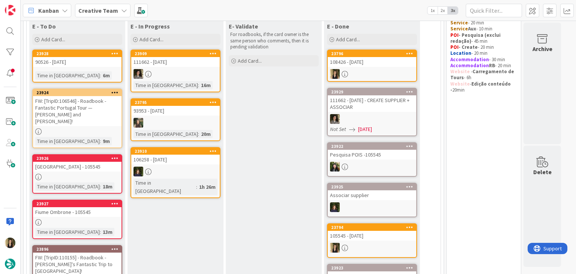
click at [66, 128] on div at bounding box center [77, 131] width 88 height 6
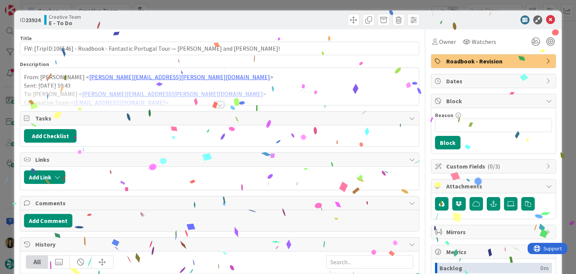
click at [216, 102] on div at bounding box center [220, 105] width 8 height 6
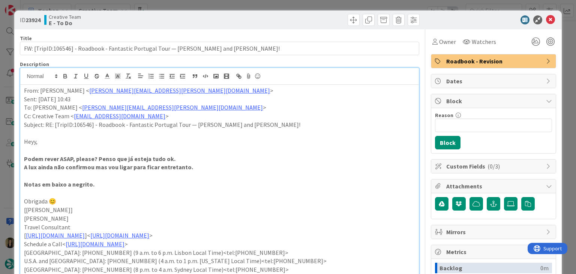
drag, startPoint x: 236, startPoint y: 22, endPoint x: 232, endPoint y: 5, distance: 16.8
click at [235, 21] on div at bounding box center [321, 20] width 198 height 12
drag, startPoint x: 232, startPoint y: 3, endPoint x: 217, endPoint y: 7, distance: 15.1
click at [232, 3] on div "ID 23924 Creative Team E - To Do Title 104 / 128 FW: [TripID:106546] - Roadbook…" at bounding box center [288, 137] width 576 height 274
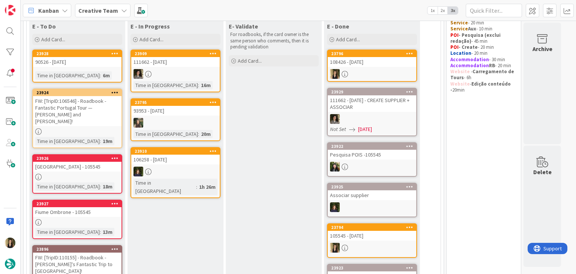
click at [102, 63] on div "90526 - 21 oct" at bounding box center [77, 62] width 88 height 10
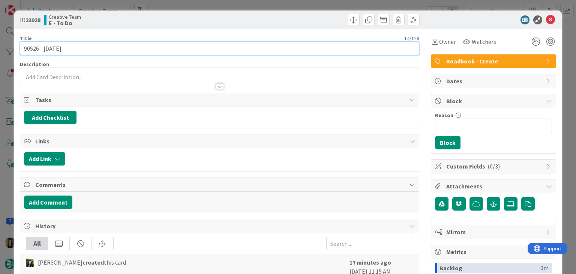
click at [28, 43] on input "90526 - 21 oct" at bounding box center [219, 48] width 399 height 13
click at [28, 44] on input "90526 - 21 oct" at bounding box center [219, 48] width 399 height 13
click at [30, 47] on input "90526 - 21 oct" at bounding box center [219, 48] width 399 height 13
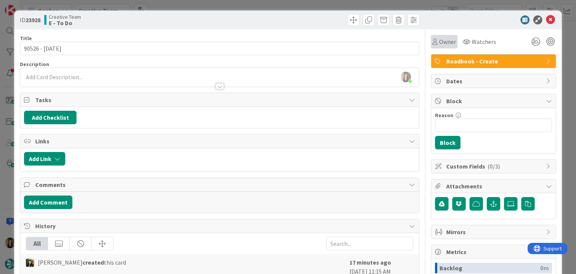
click at [432, 39] on icon at bounding box center [434, 42] width 5 height 6
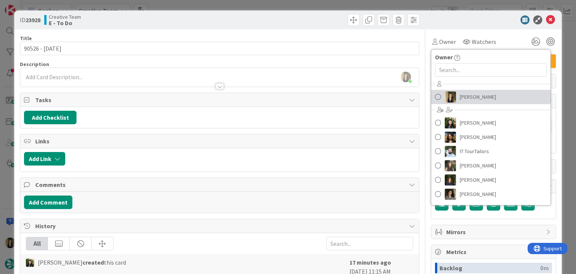
click at [475, 96] on span "[PERSON_NAME]" at bounding box center [478, 96] width 36 height 11
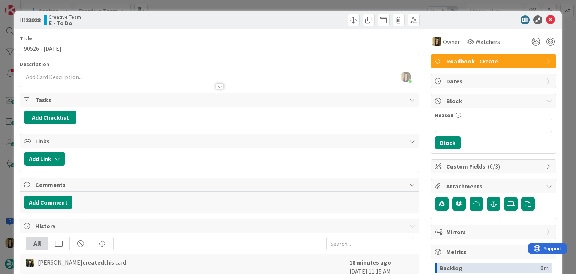
drag, startPoint x: 278, startPoint y: 21, endPoint x: 274, endPoint y: 8, distance: 13.5
click at [276, 20] on div at bounding box center [321, 20] width 198 height 12
drag, startPoint x: 274, startPoint y: 7, endPoint x: 265, endPoint y: 8, distance: 9.4
click at [274, 7] on div "ID 23928 Creative Team E - To Do Title 14 / 128 90526 - 21 oct Description Sofi…" at bounding box center [288, 137] width 576 height 274
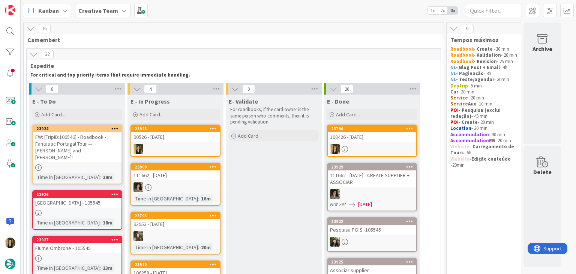
click at [193, 149] on div at bounding box center [175, 149] width 88 height 10
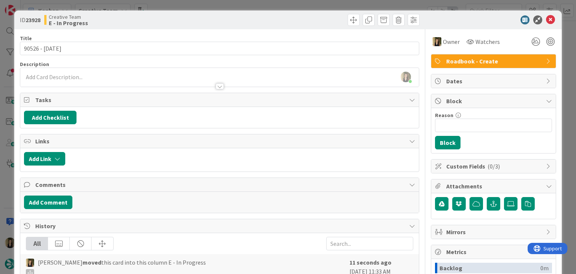
click at [88, 224] on span "History" at bounding box center [220, 225] width 370 height 9
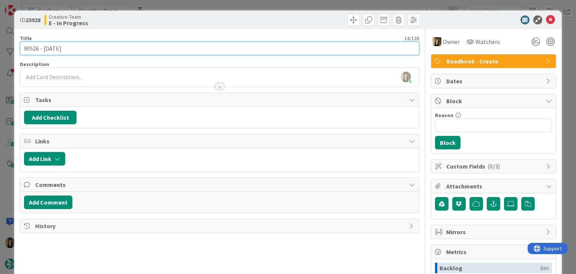
click at [27, 51] on input "90526 - 21 oct" at bounding box center [219, 48] width 399 height 13
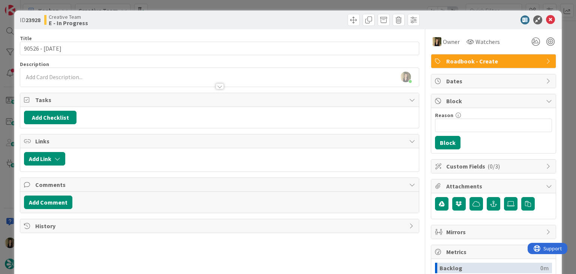
click at [81, 76] on div "Sofia Palma joined 11 m ago" at bounding box center [219, 77] width 398 height 19
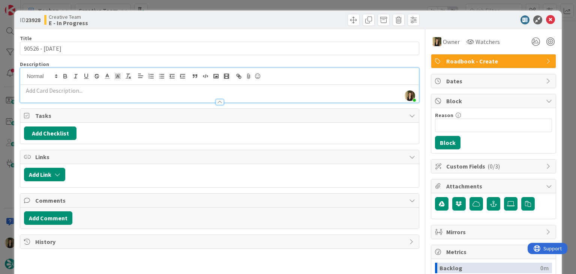
click at [85, 90] on p at bounding box center [219, 90] width 391 height 9
paste div
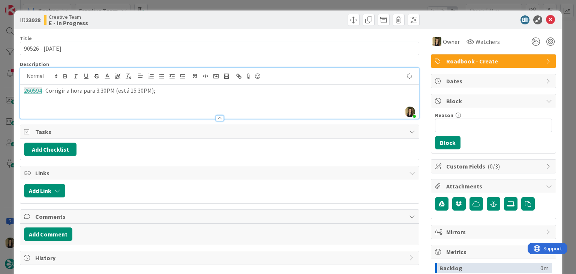
drag, startPoint x: 119, startPoint y: 23, endPoint x: 103, endPoint y: 0, distance: 28.2
click at [119, 23] on div "Creative Team E - In Progress" at bounding box center [131, 20] width 174 height 12
click at [172, 92] on p "260594 - Corrigir a hora para 3.30PM (está 15.30PM);" at bounding box center [219, 90] width 391 height 9
drag, startPoint x: 29, startPoint y: 98, endPoint x: 42, endPoint y: 96, distance: 12.9
click at [30, 98] on p "Pac guell e Casa Batlló estão marcados para o mesmo dia à mesma hora;" at bounding box center [219, 99] width 391 height 9
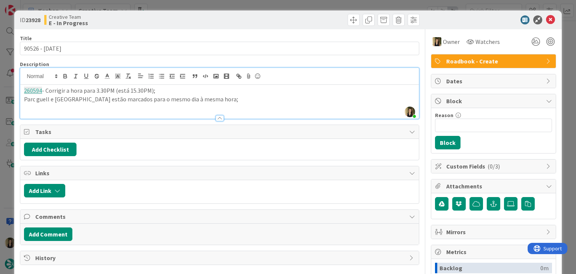
click at [238, 97] on p "Parc guell e Casa Batlló estão marcados para o mesmo dia à mesma hora;" at bounding box center [219, 99] width 391 height 9
click at [185, 16] on div "Creative Team E - In Progress" at bounding box center [131, 20] width 174 height 12
click at [184, 4] on div "ID 23928 Creative Team E - In Progress Title 14 / 128 90526 - 21 oct Descriptio…" at bounding box center [288, 137] width 576 height 274
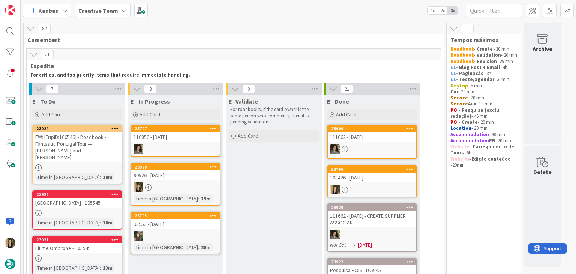
click at [201, 190] on div at bounding box center [175, 187] width 88 height 10
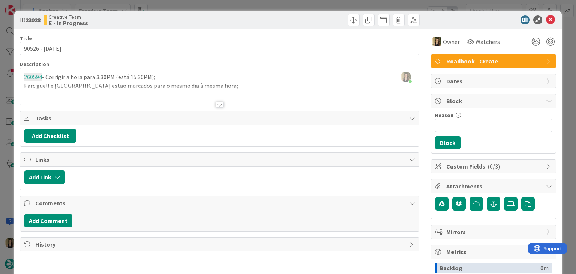
click at [215, 82] on div "Sofia Palma joined 1 m ago 260594 - Corrigir a hora para 3.30PM (está 15.30PM);…" at bounding box center [219, 86] width 398 height 37
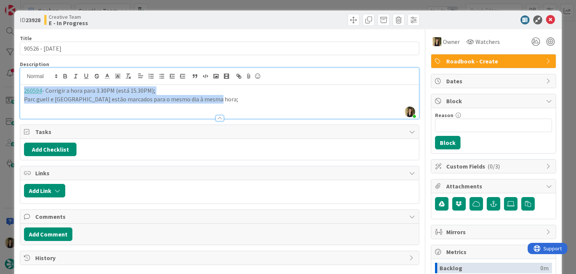
drag, startPoint x: 221, startPoint y: 97, endPoint x: 12, endPoint y: 92, distance: 209.6
click at [12, 92] on div "ID 23928 Creative Team E - In Progress Title 14 / 128 90526 - 21 oct Descriptio…" at bounding box center [288, 137] width 576 height 274
copy div "260594 - Corrigir a hora para 3.30PM (está 15.30PM); Parc guell e Casa Batlló e…"
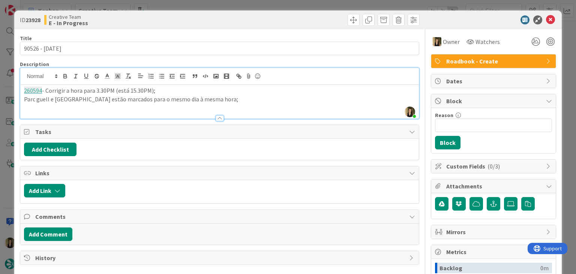
click at [203, 12] on div "ID 23928 Creative Team E - In Progress" at bounding box center [287, 19] width 547 height 19
click at [202, 4] on div "ID 23928 Creative Team E - In Progress Title 14 / 128 90526 - 21 oct Descriptio…" at bounding box center [288, 137] width 576 height 274
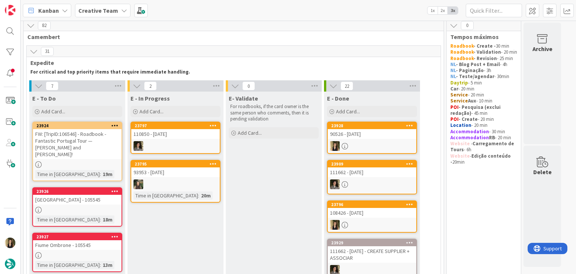
click at [115, 161] on div at bounding box center [77, 164] width 88 height 6
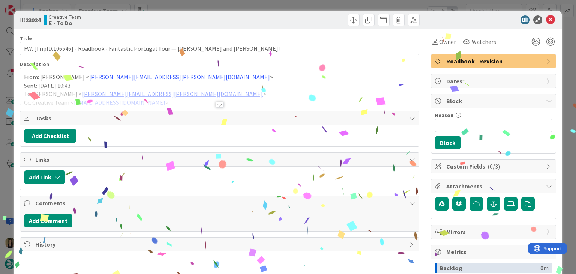
click at [214, 108] on div "Title 104 / 128 FW: [TripID:106546] - Roadbook - Fantastic Portugal Tour — Dr. …" at bounding box center [219, 207] width 399 height 357
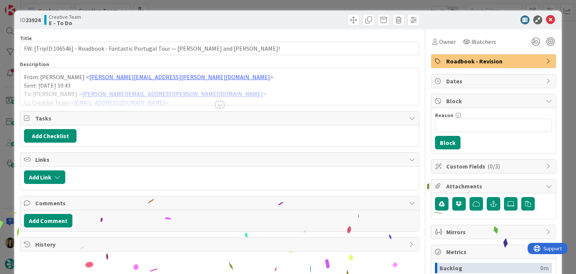
click at [216, 105] on div at bounding box center [220, 105] width 8 height 6
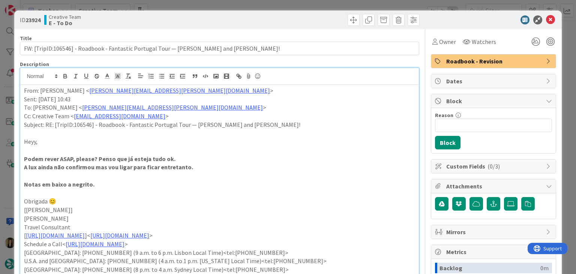
click at [234, 6] on div "ID 23924 Creative Team E - To Do Title 104 / 128 FW: [TripID:106546] - Roadbook…" at bounding box center [288, 137] width 576 height 274
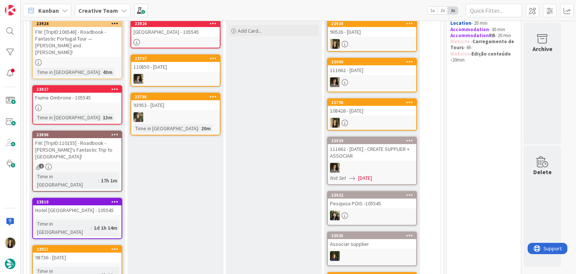
scroll to position [84, 0]
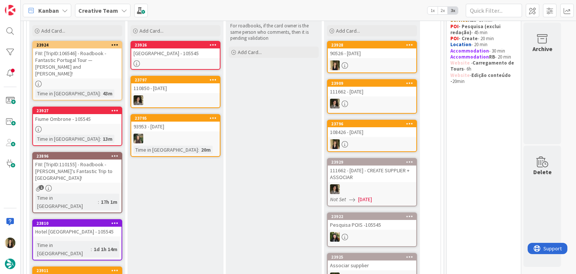
click at [180, 58] on link "23926 Maremma Park Visitor Center - 105545" at bounding box center [175, 55] width 90 height 29
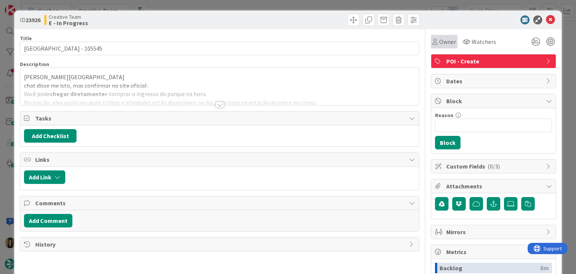
click at [439, 42] on span "Owner" at bounding box center [447, 41] width 17 height 9
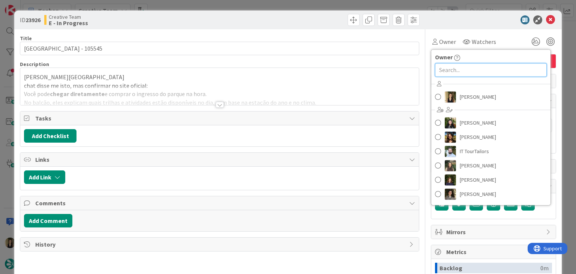
drag, startPoint x: 443, startPoint y: 67, endPoint x: 447, endPoint y: 75, distance: 7.9
click at [443, 69] on input "text" at bounding box center [491, 69] width 112 height 13
click at [460, 102] on span "[PERSON_NAME]" at bounding box center [478, 96] width 36 height 11
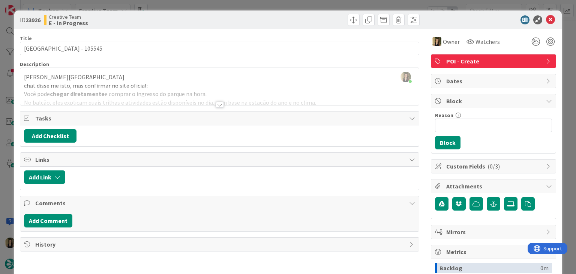
click at [220, 106] on div at bounding box center [220, 105] width 8 height 6
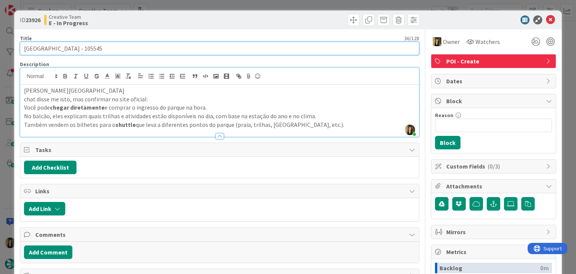
drag, startPoint x: 97, startPoint y: 46, endPoint x: 22, endPoint y: 52, distance: 76.0
click at [22, 52] on input "[GEOGRAPHIC_DATA] - 105545" at bounding box center [219, 48] width 399 height 13
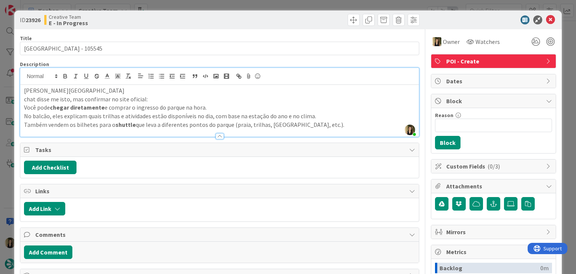
click at [196, 19] on div "Creative Team E - In Progress" at bounding box center [131, 20] width 174 height 12
click at [153, 15] on div "Creative Team E - In Progress" at bounding box center [131, 20] width 174 height 12
click at [156, 8] on div "ID 23926 Creative Team E - In Progress Title 36 / 128 Maremma Park Visitor Cent…" at bounding box center [288, 137] width 576 height 274
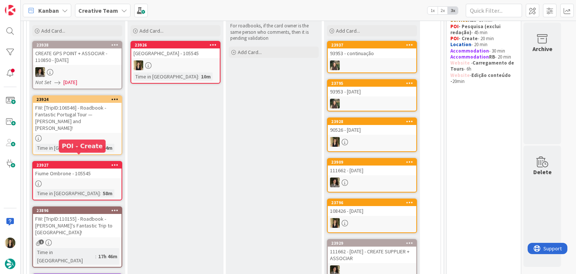
click at [102, 168] on div "Fiume Ombrone - 105545" at bounding box center [77, 173] width 88 height 10
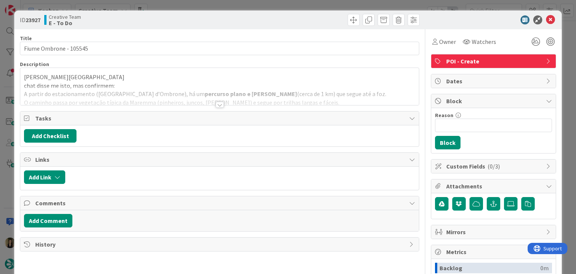
click at [216, 105] on div at bounding box center [220, 105] width 8 height 6
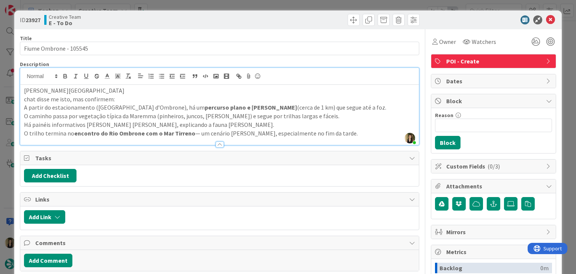
click at [211, 22] on div "Creative Team E - To Do" at bounding box center [131, 20] width 174 height 12
click at [216, 4] on div "ID 23927 Creative Team E - To Do Title 22 / 128 Fiume Ombrone - 105545 Descript…" at bounding box center [288, 137] width 576 height 274
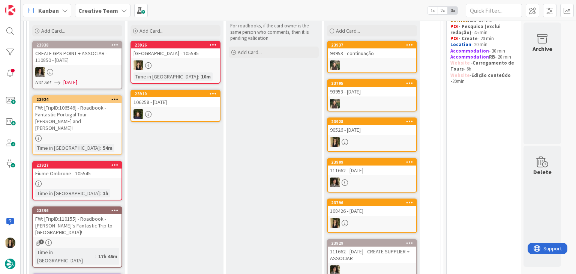
click at [192, 65] on div at bounding box center [175, 65] width 88 height 10
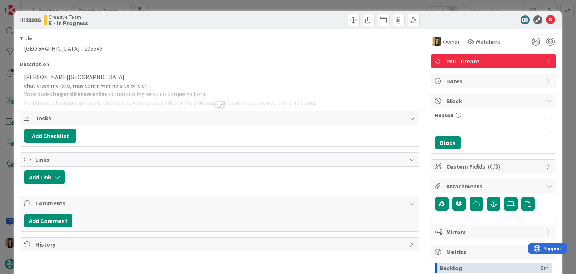
click at [297, 6] on div "ID 23926 Creative Team E - In Progress Title 36 / 128 Maremma Park Visitor Cent…" at bounding box center [288, 137] width 576 height 274
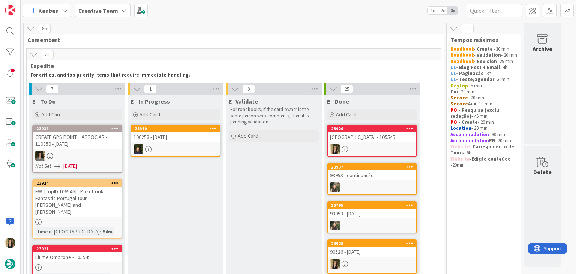
drag, startPoint x: 290, startPoint y: 168, endPoint x: 219, endPoint y: 181, distance: 71.8
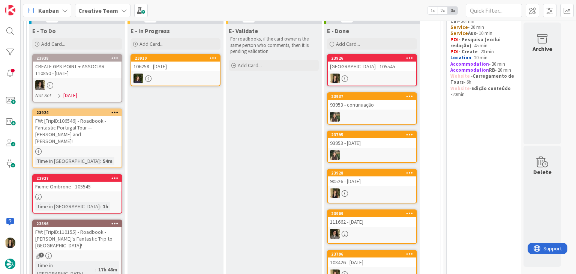
scroll to position [75, 0]
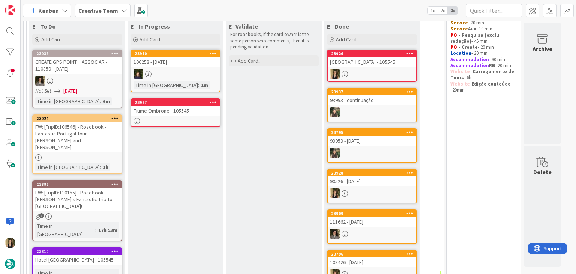
click at [190, 121] on div at bounding box center [175, 121] width 88 height 6
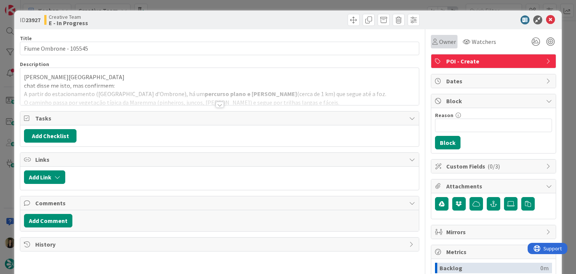
click at [439, 41] on span "Owner" at bounding box center [447, 41] width 17 height 9
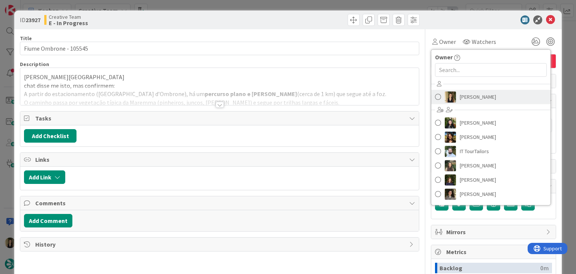
click at [466, 97] on span "[PERSON_NAME]" at bounding box center [478, 96] width 36 height 11
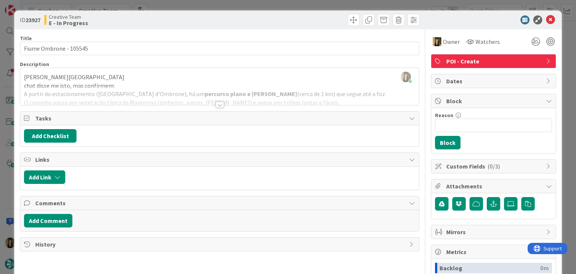
click at [217, 102] on div at bounding box center [220, 105] width 8 height 6
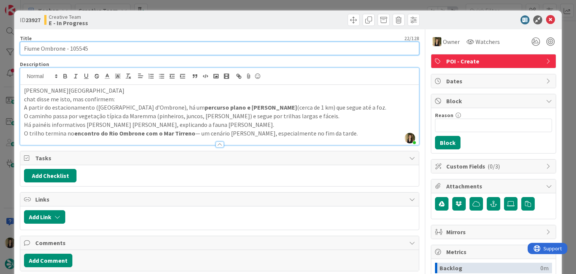
drag, startPoint x: 64, startPoint y: 48, endPoint x: 18, endPoint y: 48, distance: 46.9
click at [18, 48] on div "ID 23927 Creative Team E - In Progress Title 22 / 128 Fiume Ombrone - 105545 De…" at bounding box center [287, 201] width 547 height 382
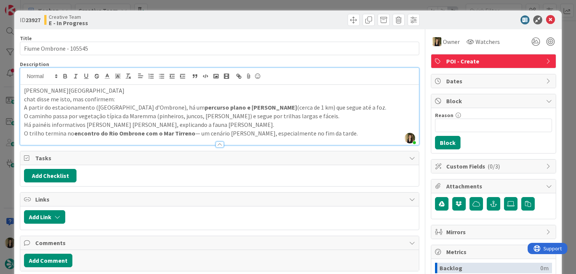
drag, startPoint x: 366, startPoint y: 134, endPoint x: 13, endPoint y: 106, distance: 353.1
click at [13, 106] on div "ID 23927 Creative Team E - In Progress Title 22 / 128 Fiume Ombrone - 105545 De…" at bounding box center [288, 137] width 576 height 274
copy div "A partir do estacionamento (Parcheggio Bocca d’Ombrone), há um percurso plano e…"
drag, startPoint x: 122, startPoint y: 89, endPoint x: 34, endPoint y: 90, distance: 88.5
click at [34, 90] on p "em Parco Regionale della Maremma" at bounding box center [219, 90] width 391 height 9
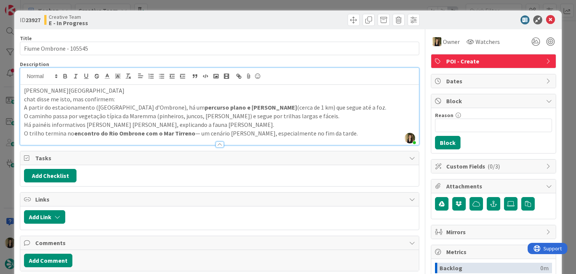
copy p "Parco Regionale della Maremma"
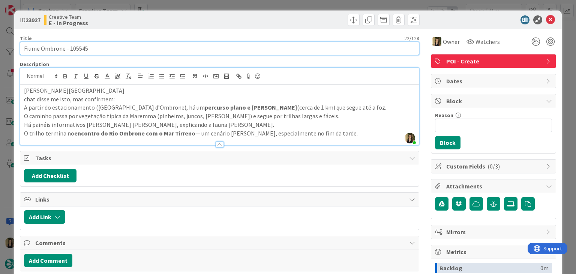
drag, startPoint x: 64, startPoint y: 48, endPoint x: 9, endPoint y: 48, distance: 54.7
click at [9, 48] on div "ID 23927 Creative Team E - In Progress Title 22 / 128 Fiume Ombrone - 105545 De…" at bounding box center [288, 137] width 576 height 274
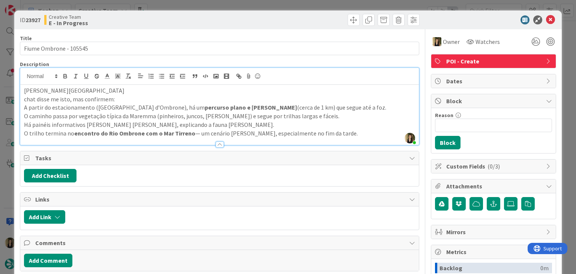
drag, startPoint x: 154, startPoint y: 21, endPoint x: 180, endPoint y: 10, distance: 27.7
click at [154, 20] on div "Creative Team E - In Progress" at bounding box center [131, 20] width 174 height 12
click at [191, 6] on div "ID 23927 Creative Team E - In Progress Title 22 / 128 Fiume Ombrone - 105545 De…" at bounding box center [288, 137] width 576 height 274
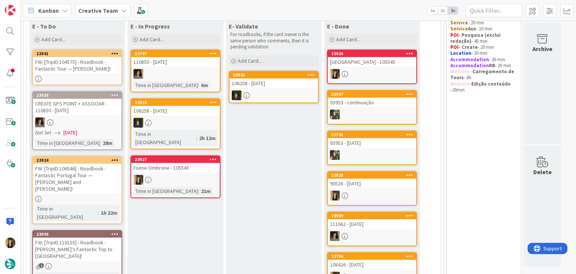
click at [202, 175] on div at bounding box center [175, 180] width 88 height 10
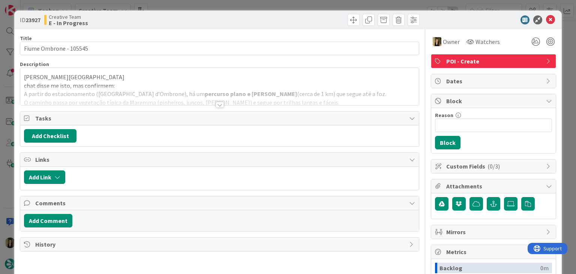
click at [276, 2] on div "ID 23927 Creative Team E - In Progress Title 22 / 128 Fiume Ombrone - 105545 De…" at bounding box center [288, 137] width 576 height 274
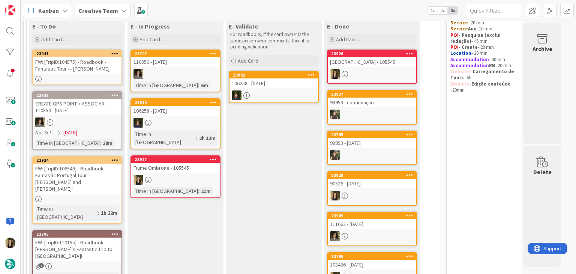
click at [108, 69] on div "FW: [TripID:104575] - Roadbook - Fantastic Tour — [PERSON_NAME]!" at bounding box center [77, 65] width 88 height 16
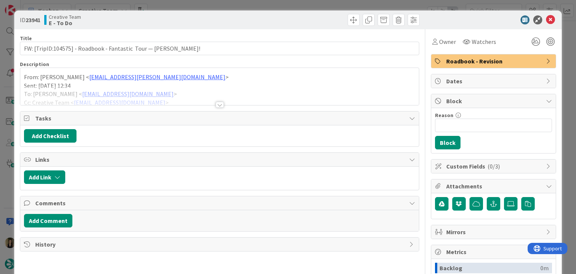
click at [216, 105] on div at bounding box center [220, 105] width 8 height 6
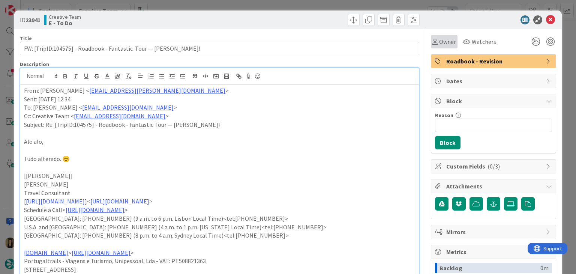
click at [435, 48] on div "Owner" at bounding box center [444, 41] width 27 height 13
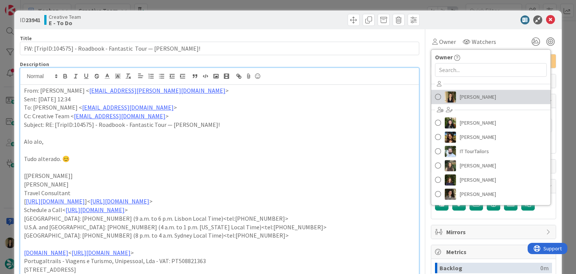
click at [470, 96] on span "[PERSON_NAME]" at bounding box center [478, 96] width 36 height 11
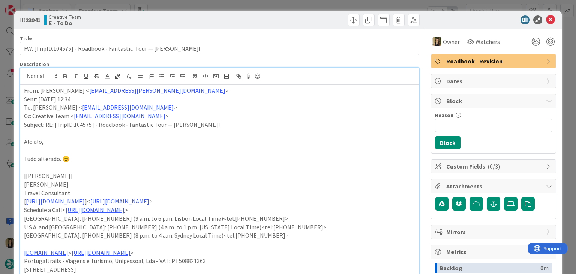
drag, startPoint x: 312, startPoint y: 22, endPoint x: 311, endPoint y: 12, distance: 10.6
click at [312, 21] on div at bounding box center [321, 20] width 198 height 12
click at [310, 6] on div "ID 23941 Creative Team E - To Do Title 63 / 128 FW: [TripID:104575] - Roadbook …" at bounding box center [288, 137] width 576 height 274
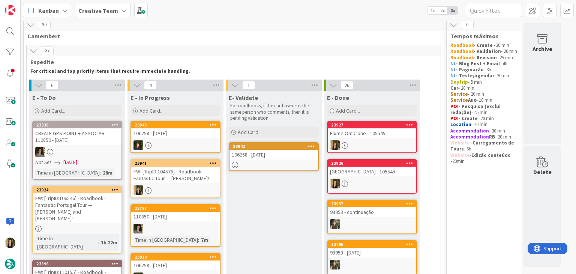
click at [393, 141] on div at bounding box center [372, 145] width 88 height 10
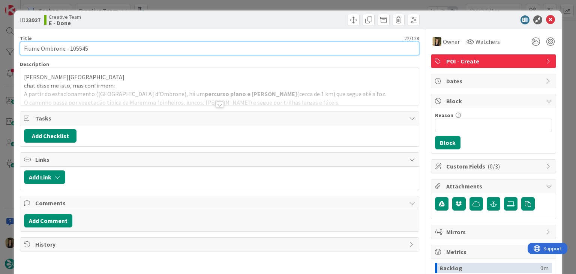
click at [83, 49] on input "Fiume Ombrone - 105545" at bounding box center [219, 48] width 399 height 13
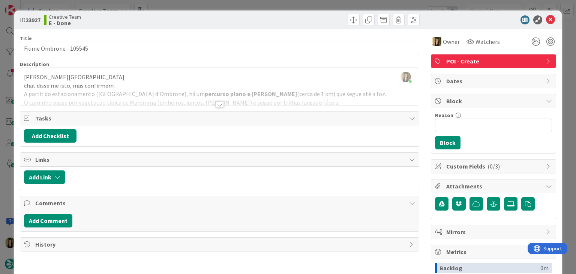
drag, startPoint x: 169, startPoint y: 18, endPoint x: 169, endPoint y: 12, distance: 6.4
click at [169, 18] on div "Creative Team E - Done" at bounding box center [131, 20] width 174 height 12
click at [167, 4] on div "ID 23927 Creative Team E - Done Title 22 / 128 Fiume Ombrone - 105545 Descripti…" at bounding box center [288, 137] width 576 height 274
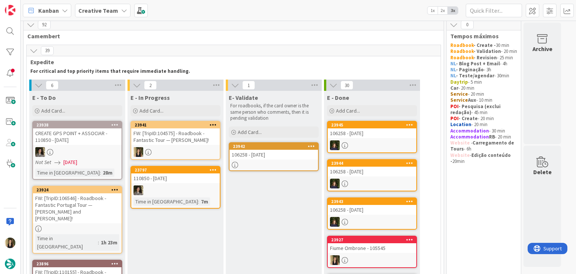
click at [187, 135] on div "FW: [TripID:104575] - Roadbook - Fantastic Tour — [PERSON_NAME]!" at bounding box center [175, 136] width 88 height 16
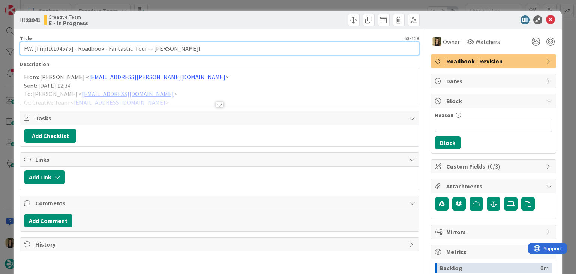
click at [62, 49] on input "FW: [TripID:104575] - Roadbook - Fantastic Tour — [PERSON_NAME]!" at bounding box center [219, 48] width 399 height 13
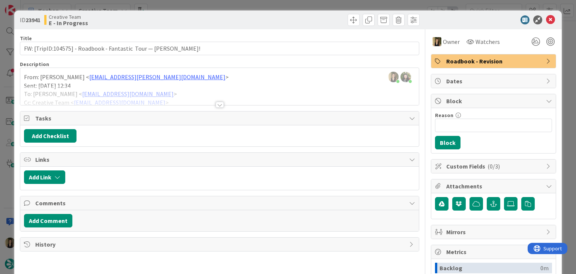
click at [210, 104] on div at bounding box center [219, 95] width 398 height 19
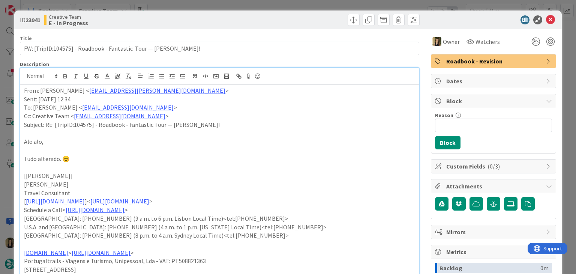
click at [277, 8] on div "ID 23941 Creative Team E - In Progress Title 63 / 128 FW: [TripID:104575] - Roa…" at bounding box center [288, 137] width 576 height 274
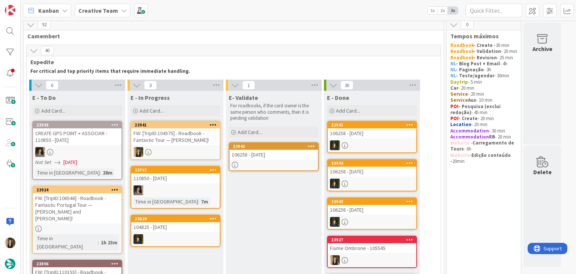
click at [195, 142] on div "FW: [TripID:104575] - Roadbook - Fantastic Tour — [PERSON_NAME]!" at bounding box center [175, 136] width 88 height 16
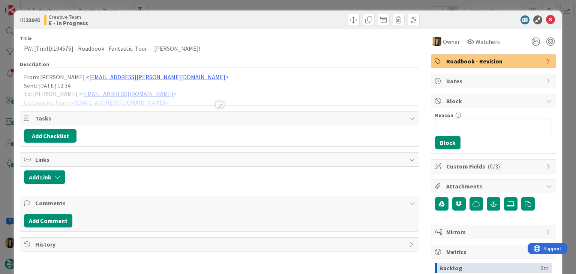
click at [216, 104] on div at bounding box center [220, 105] width 8 height 6
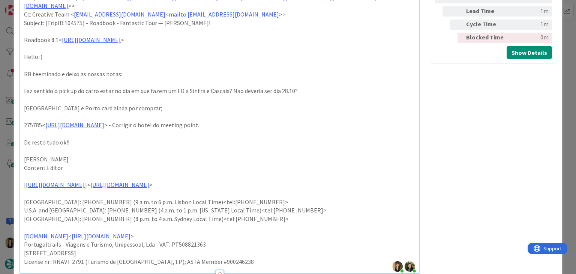
scroll to position [321, 0]
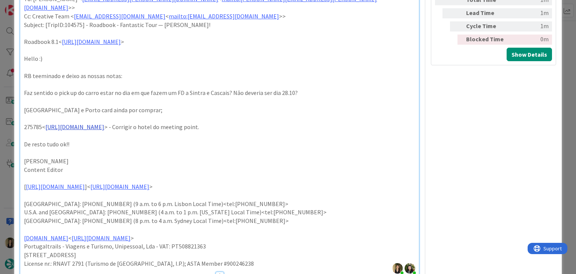
click at [104, 123] on link "https://appweb.tourtailors.com/sigav/#Voucher/view/283587" at bounding box center [74, 126] width 59 height 7
click at [128, 134] on link "https://appweb.tourtailors.com/sigav/#Voucher/view/283587" at bounding box center [101, 133] width 51 height 10
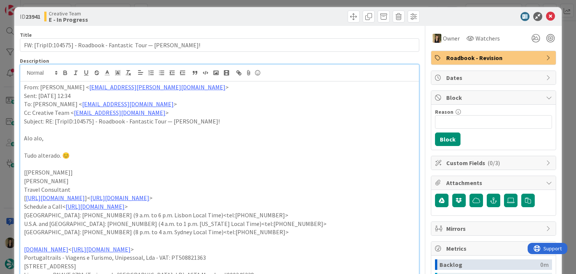
scroll to position [0, 0]
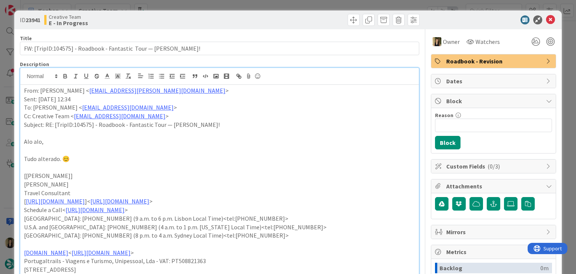
click at [492, 60] on span "Roadbook - Revision" at bounding box center [494, 61] width 96 height 9
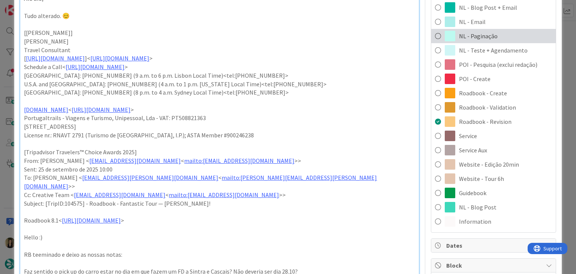
scroll to position [150, 0]
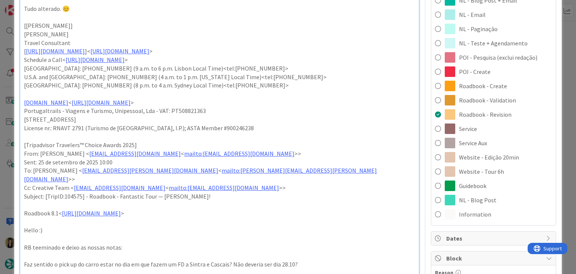
click at [473, 145] on span "Service Aux" at bounding box center [473, 142] width 28 height 9
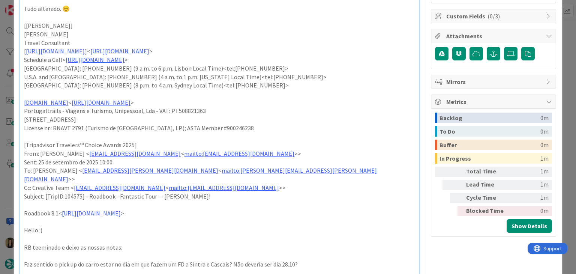
scroll to position [0, 0]
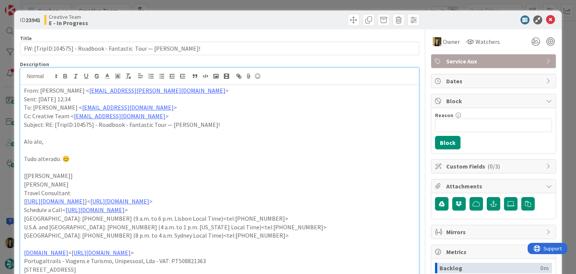
drag, startPoint x: 241, startPoint y: 18, endPoint x: 240, endPoint y: 8, distance: 9.4
click at [241, 18] on div at bounding box center [321, 20] width 198 height 12
click at [241, 7] on div "ID 23941 Creative Team E - In Progress Title 63 / 128 FW: [TripID:104575] - Roa…" at bounding box center [288, 137] width 576 height 274
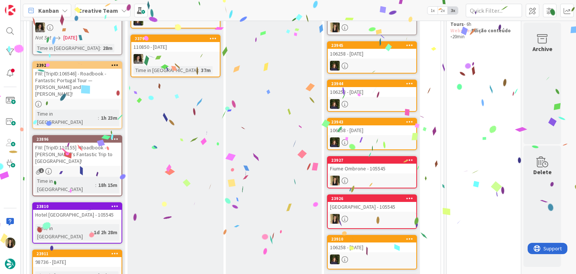
scroll to position [203, 0]
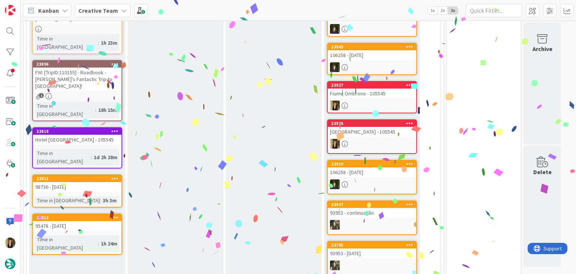
click at [99, 174] on link "23911 98736 - 25 oct Time in Column : 3h 3m" at bounding box center [77, 190] width 90 height 33
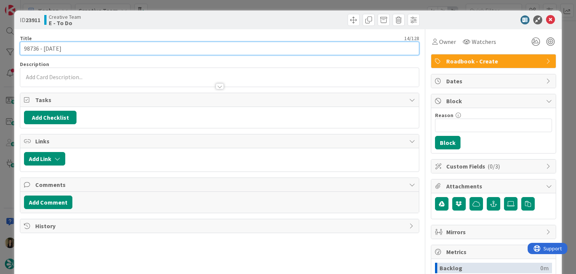
click at [27, 46] on input "98736 - [DATE]" at bounding box center [219, 48] width 399 height 13
click at [27, 47] on input "98736 - [DATE]" at bounding box center [219, 48] width 399 height 13
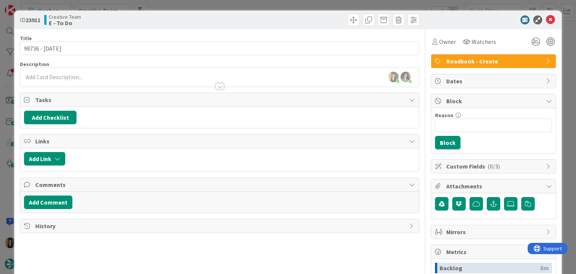
click at [160, 13] on div "ID 23911 Creative Team E - To Do" at bounding box center [287, 19] width 547 height 19
click at [188, 3] on div "ID 23911 Creative Team E - To Do Title 14 / 128 98736 - 25 oct Description Sofi…" at bounding box center [288, 137] width 576 height 274
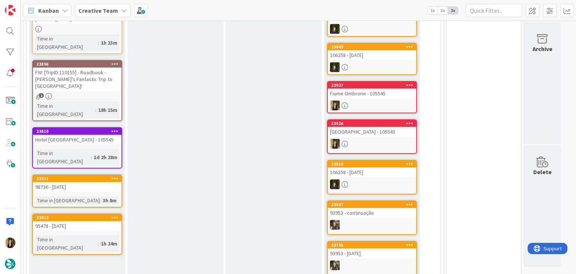
click at [97, 221] on div "95478 - [DATE]" at bounding box center [77, 226] width 88 height 10
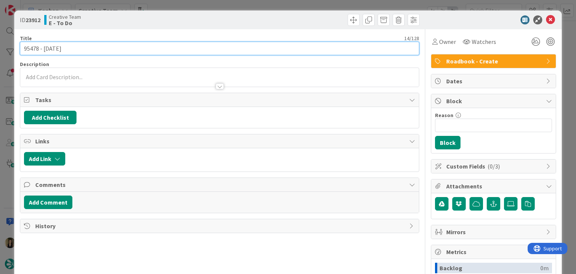
click at [29, 44] on input "95478 - [DATE]" at bounding box center [219, 48] width 399 height 13
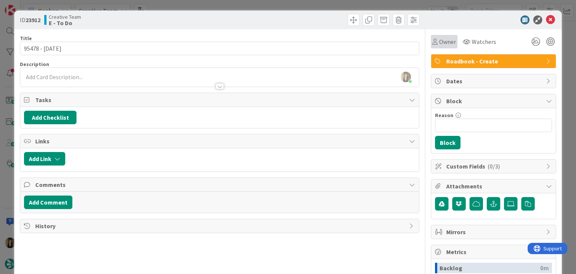
click at [439, 38] on span "Owner" at bounding box center [447, 41] width 17 height 9
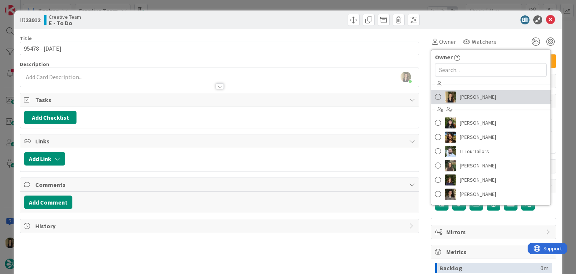
click at [473, 100] on span "[PERSON_NAME]" at bounding box center [478, 96] width 36 height 11
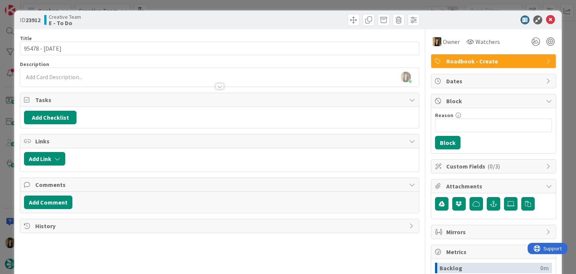
drag, startPoint x: 312, startPoint y: 18, endPoint x: 310, endPoint y: 10, distance: 8.1
click at [310, 17] on div at bounding box center [321, 20] width 198 height 12
click at [310, 6] on div "ID 23912 Creative Team E - To Do Title 14 / 128 95478 - 26 oct Description Sofi…" at bounding box center [288, 137] width 576 height 274
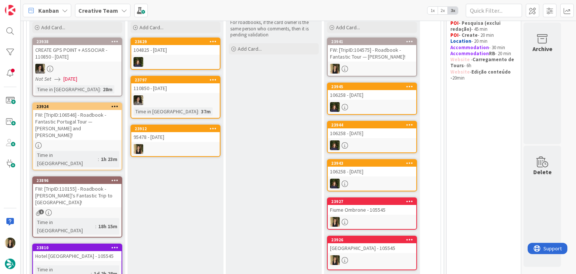
scroll to position [102, 0]
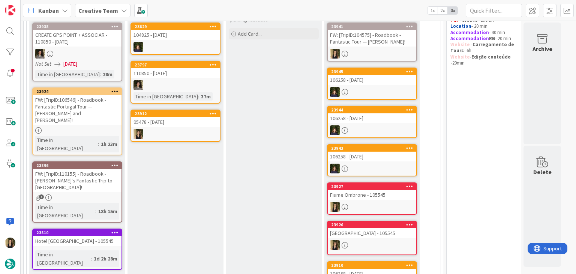
click at [187, 129] on div at bounding box center [175, 134] width 88 height 10
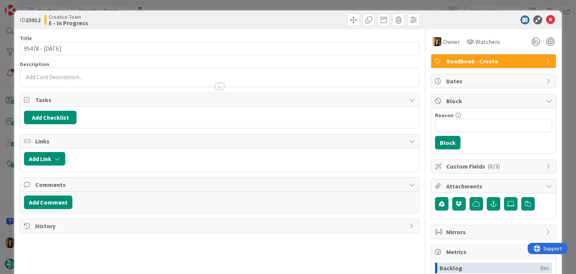
click at [228, 6] on div "ID 23912 Creative Team E - In Progress Title 14 / 128 95478 - 26 oct Descriptio…" at bounding box center [288, 137] width 576 height 274
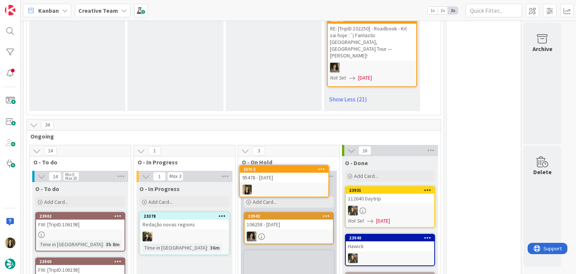
scroll to position [1477, 0]
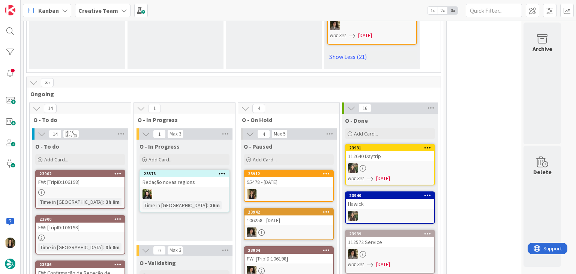
click at [201, 209] on div "O - In Progress Add Card... 23378 Redação novas regions Time in Column : 36m" at bounding box center [184, 189] width 96 height 101
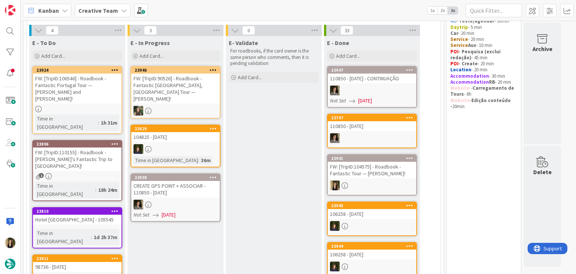
scroll to position [75, 0]
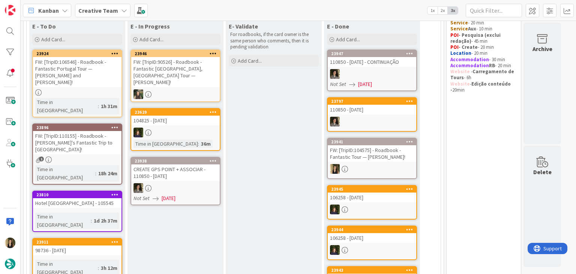
click at [204, 77] on div "FW: [TripID:90526] - Roadbook - Fantastic [GEOGRAPHIC_DATA], [GEOGRAPHIC_DATA] …" at bounding box center [175, 72] width 88 height 30
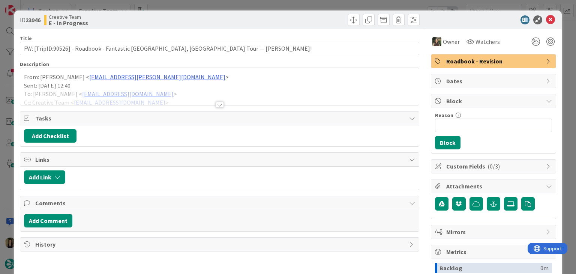
click at [219, 103] on div at bounding box center [220, 105] width 8 height 6
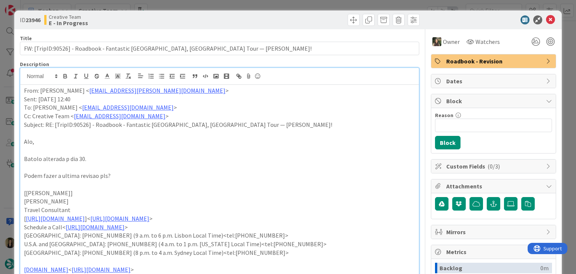
drag, startPoint x: 216, startPoint y: 19, endPoint x: 214, endPoint y: 9, distance: 10.2
click at [216, 18] on div "ID 23946 Creative Team E - In Progress" at bounding box center [219, 20] width 399 height 12
click at [214, 6] on div "ID 23946 Creative Team E - In Progress Title 83 / 128 FW: [TripID:90526] - Road…" at bounding box center [288, 137] width 576 height 274
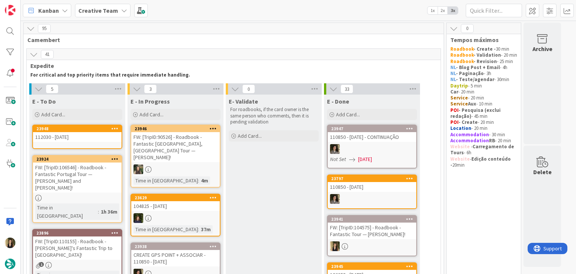
click at [58, 144] on link "23948 112030 - [DATE]" at bounding box center [77, 136] width 90 height 24
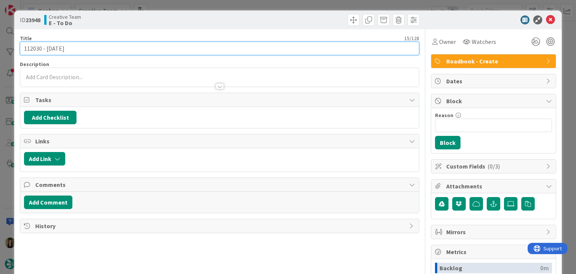
click at [36, 50] on input "112030 - [DATE]" at bounding box center [219, 48] width 399 height 13
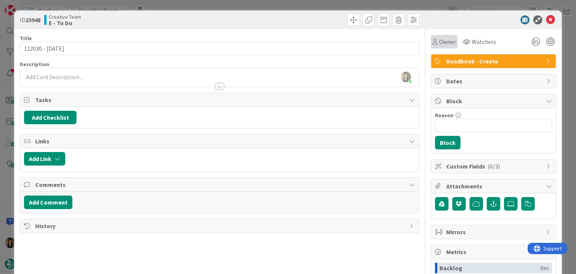
click at [433, 41] on div "Owner" at bounding box center [444, 41] width 24 height 9
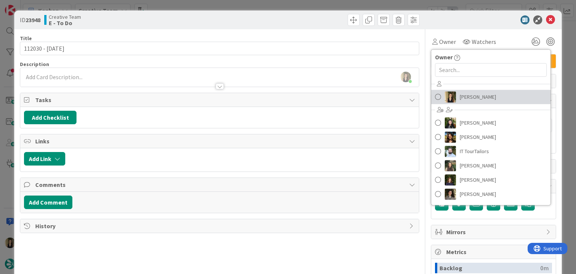
drag, startPoint x: 474, startPoint y: 102, endPoint x: 470, endPoint y: 97, distance: 6.1
click at [474, 102] on link "[PERSON_NAME]" at bounding box center [490, 97] width 119 height 14
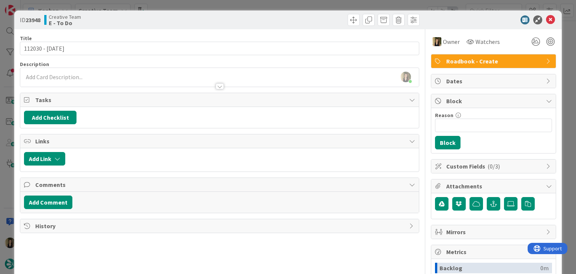
drag, startPoint x: 315, startPoint y: 21, endPoint x: 314, endPoint y: 15, distance: 6.8
click at [315, 21] on div at bounding box center [321, 20] width 198 height 12
click at [314, 4] on div "ID 23948 Creative Team E - To Do Title 15 / 128 112030 - 19 oct Description Sof…" at bounding box center [288, 137] width 576 height 274
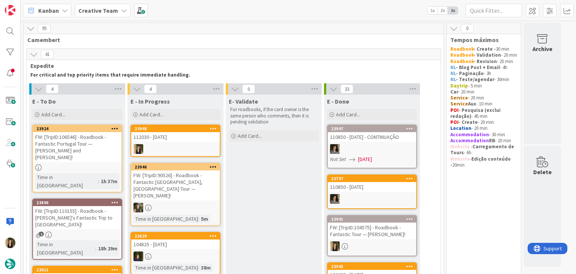
click at [162, 140] on div "112030 - [DATE]" at bounding box center [175, 137] width 88 height 10
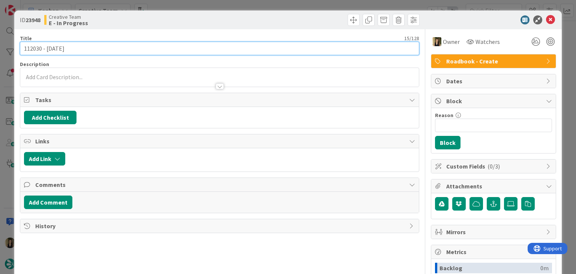
click at [34, 47] on input "112030 - [DATE]" at bounding box center [219, 48] width 399 height 13
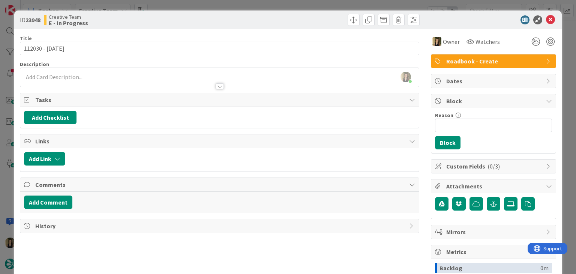
drag, startPoint x: 82, startPoint y: 73, endPoint x: 82, endPoint y: 78, distance: 4.5
click at [82, 74] on div "[PERSON_NAME] joined 8 m ago" at bounding box center [219, 77] width 398 height 19
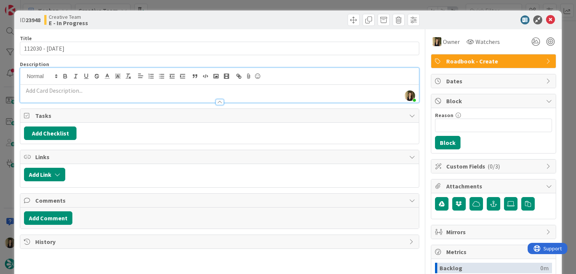
click at [86, 93] on p at bounding box center [219, 90] width 391 height 9
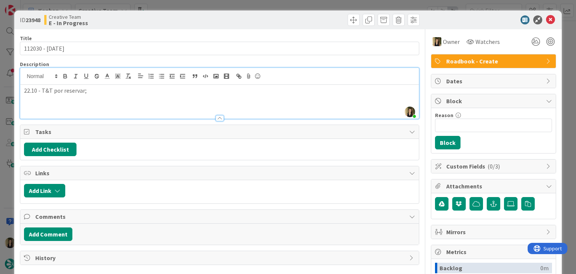
drag, startPoint x: 40, startPoint y: 90, endPoint x: 48, endPoint y: 86, distance: 8.7
click at [40, 90] on p "22.10 - T&T por reservar;" at bounding box center [219, 90] width 391 height 9
click at [236, 21] on div at bounding box center [321, 20] width 198 height 12
click at [234, 7] on div "ID 23948 Creative Team E - In Progress Title 15 / 128 112030 - [DATE] Descripti…" at bounding box center [288, 137] width 576 height 274
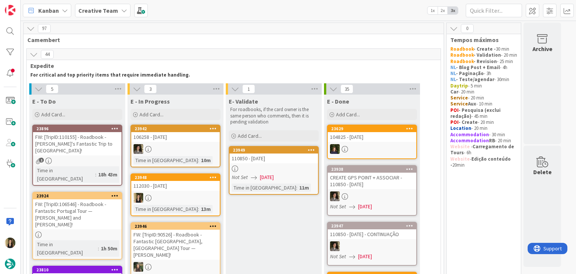
click at [198, 188] on div "112030 - [DATE]" at bounding box center [175, 186] width 88 height 10
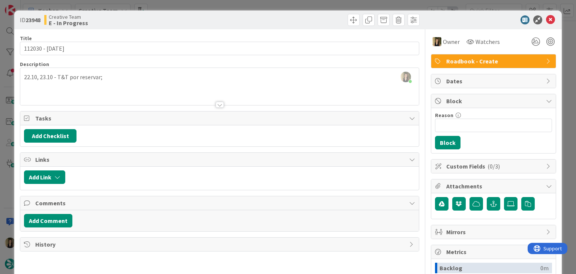
click at [117, 77] on div "[PERSON_NAME] joined 6 m ago 22.10, 23.10 - T&T por reservar;" at bounding box center [219, 86] width 398 height 37
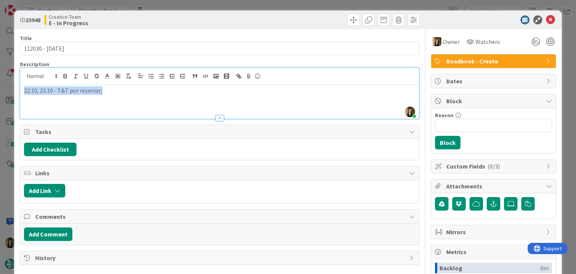
drag, startPoint x: 120, startPoint y: 90, endPoint x: 18, endPoint y: 93, distance: 102.0
click at [18, 93] on div "ID 23948 Creative Team E - In Progress Title 15 / 128 112030 - [DATE] Descripti…" at bounding box center [287, 201] width 547 height 382
copy p "22.10, 23.10 - T&T por reservar;"
drag, startPoint x: 163, startPoint y: 16, endPoint x: 166, endPoint y: 4, distance: 12.4
click at [163, 16] on div "Creative Team E - In Progress" at bounding box center [131, 20] width 174 height 12
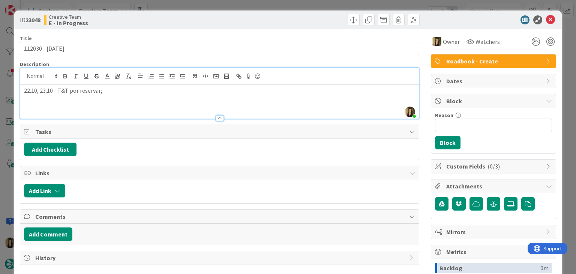
click at [166, 4] on div "ID 23948 Creative Team E - In Progress Title 15 / 128 112030 - [DATE] Descripti…" at bounding box center [288, 137] width 576 height 274
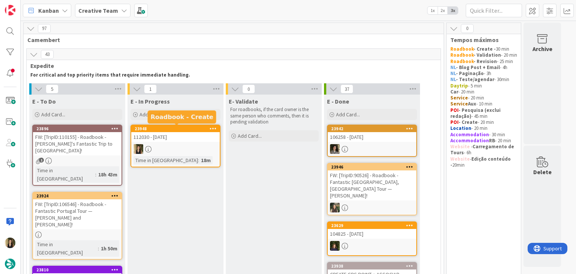
click at [203, 145] on div at bounding box center [175, 149] width 88 height 10
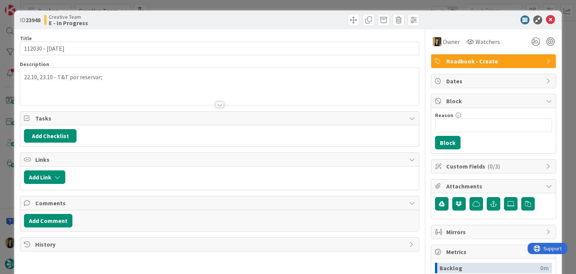
click at [322, 6] on div "ID 23948 Creative Team E - In Progress Title 15 / 128 112030 - [DATE] Descripti…" at bounding box center [288, 137] width 576 height 274
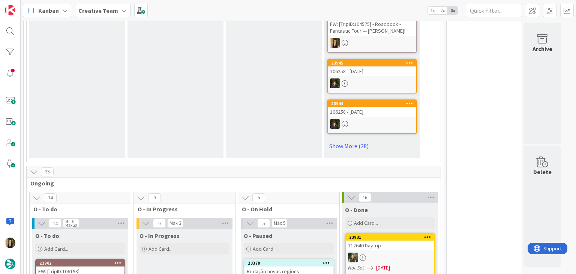
scroll to position [600, 0]
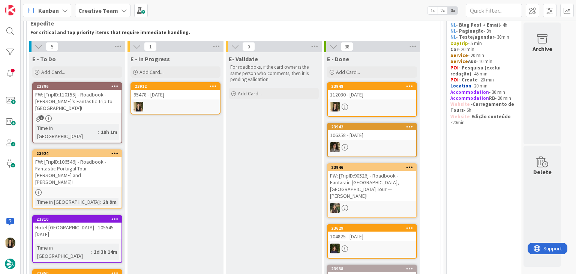
scroll to position [0, 0]
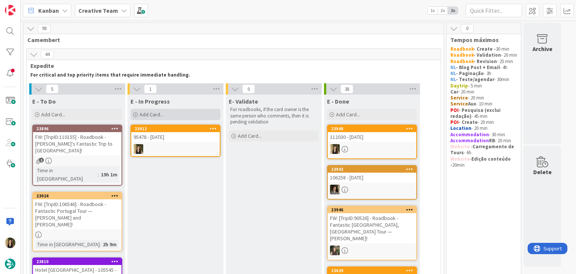
click at [174, 118] on div "Add Card..." at bounding box center [175, 114] width 90 height 11
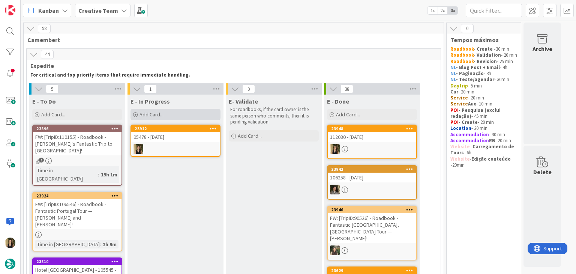
click at [172, 112] on div "Add Card..." at bounding box center [175, 114] width 90 height 11
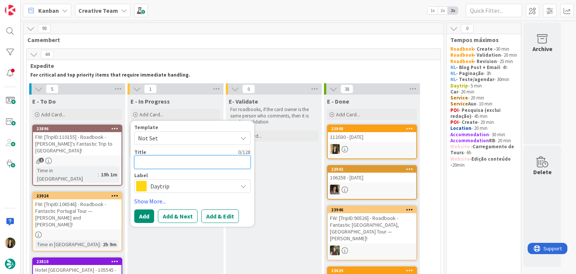
type textarea "x"
type textarea "9"
type textarea "x"
type textarea "95"
type textarea "x"
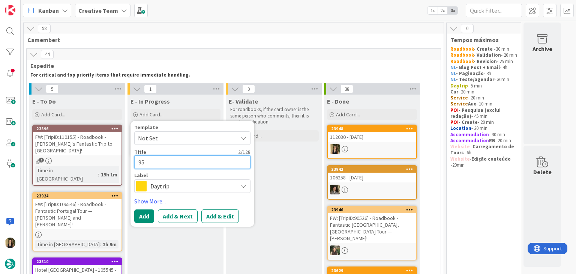
type textarea "954"
type textarea "x"
type textarea "9547"
type textarea "x"
type textarea "95478"
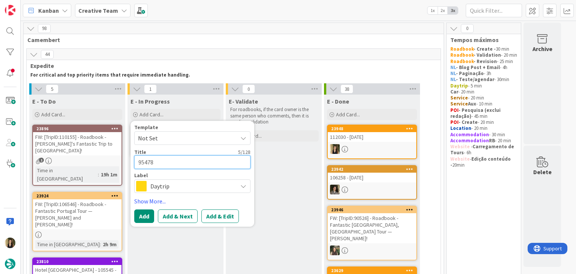
type textarea "x"
type textarea "95478"
type textarea "x"
type textarea "95478 -"
type textarea "x"
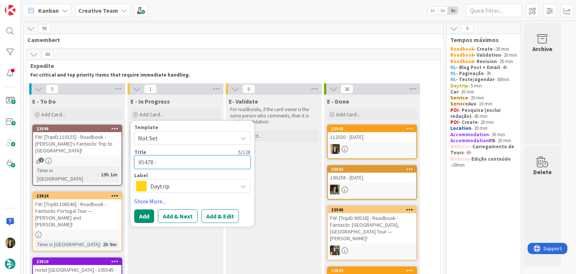
type textarea "95478 -"
type textarea "x"
type textarea "95478 - a"
type textarea "x"
type textarea "95478 - as"
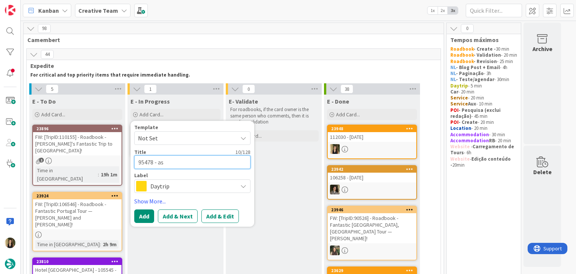
type textarea "x"
type textarea "95478 - ass"
type textarea "x"
type textarea "95478 - asso"
type textarea "x"
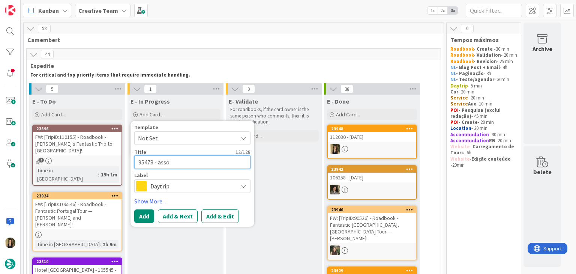
type textarea "95478 - assoc"
type textarea "x"
type textarea "95478 - associ"
type textarea "x"
type textarea "95478 - associa"
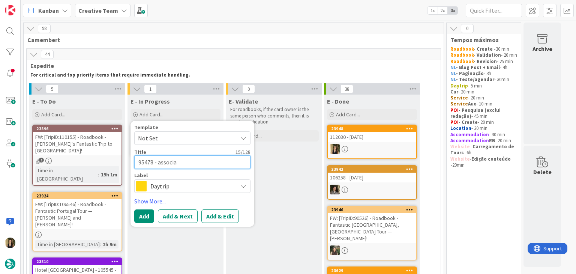
type textarea "x"
type textarea "95478 - associar"
type textarea "x"
type textarea "95478 - associar"
type textarea "x"
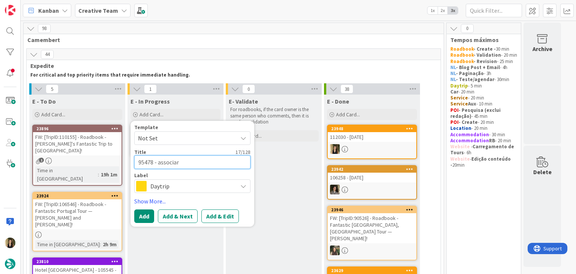
type textarea "95478 - associar s"
type textarea "x"
type textarea "95478 - associar su"
type textarea "x"
type textarea "95478 - associar suu"
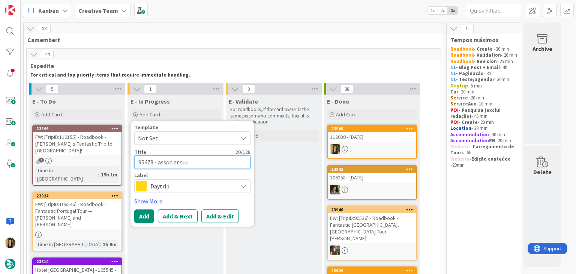
type textarea "x"
type textarea "95478 - associar suup"
type textarea "x"
type textarea "95478 - associar suupl"
type textarea "x"
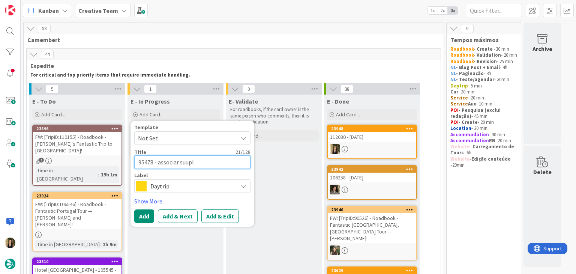
type textarea "95478 - associar suupli"
type textarea "x"
type textarea "95478 - associar suuplie"
type textarea "x"
type textarea "95478 - associar suuplier"
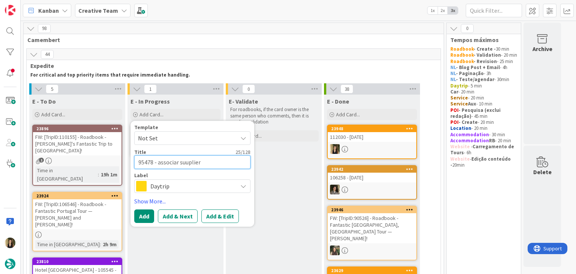
drag, startPoint x: 184, startPoint y: 164, endPoint x: 192, endPoint y: 160, distance: 8.9
click at [184, 163] on textarea "95478 - associar suuplier" at bounding box center [192, 161] width 116 height 13
type textarea "x"
type textarea "95478 - associar suplier"
click at [220, 159] on textarea "95478 - associar suplier" at bounding box center [192, 161] width 116 height 13
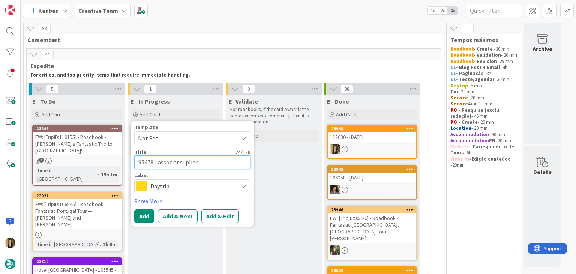
type textarea "x"
type textarea "95478 - associar suplier"
type textarea "x"
type textarea "95478 - associar suplier j"
type textarea "x"
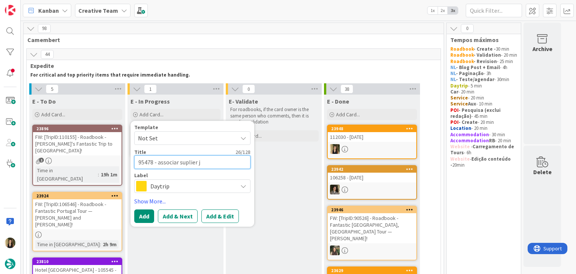
type textarea "95478 - associar suplier [PERSON_NAME]"
type textarea "x"
type textarea "95478 - associar suplier [PERSON_NAME]"
type textarea "x"
type textarea "95478 - associar suplier [PERSON_NAME] c"
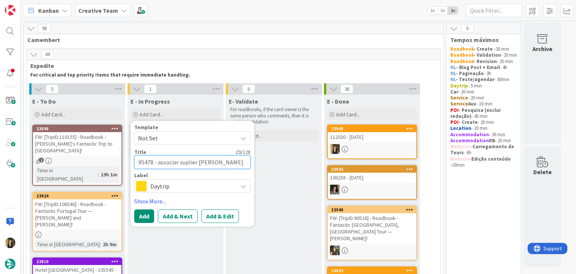
type textarea "x"
type textarea "95478 - associar suplier [PERSON_NAME] co"
type textarea "x"
type textarea "95478 - associar suplier [PERSON_NAME] com"
type textarea "x"
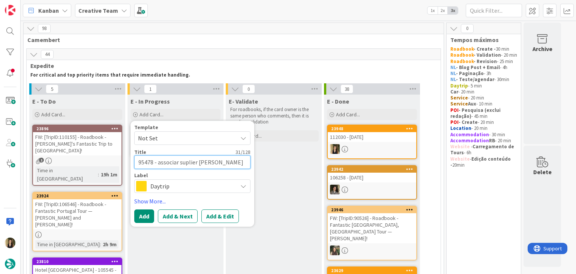
type textarea "95478 - associar suplier [PERSON_NAME] com"
type textarea "x"
type textarea "95478 - associar suplier [PERSON_NAME] com t"
type textarea "x"
type textarea "95478 - associar suplier [PERSON_NAME] com te"
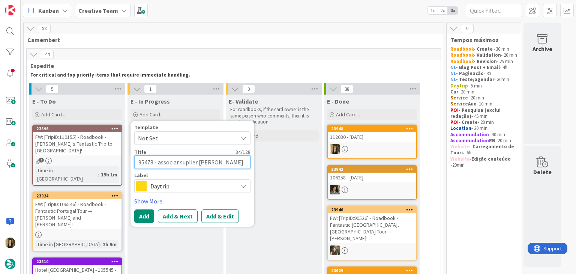
type textarea "x"
type textarea "95478 - associar suplier já com ter"
click at [195, 192] on div "Daytrip" at bounding box center [192, 185] width 116 height 13
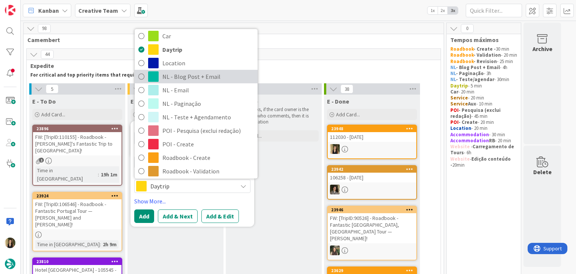
scroll to position [75, 0]
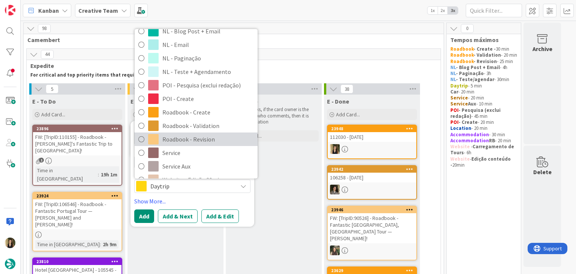
click at [203, 137] on span "Roadbook - Revision" at bounding box center [207, 139] width 91 height 11
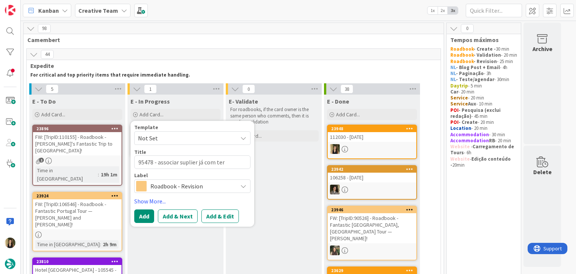
click at [190, 185] on span "Roadbook - Revision" at bounding box center [191, 186] width 83 height 10
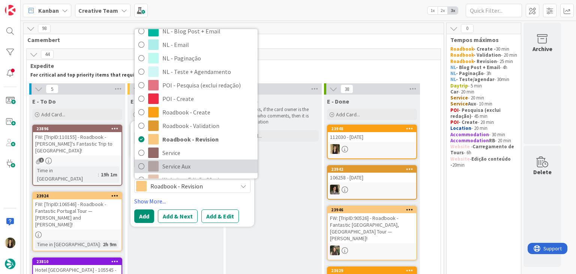
click at [187, 165] on span "Service Aux" at bounding box center [207, 166] width 91 height 11
type textarea "x"
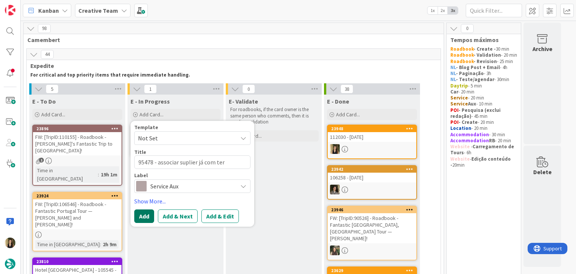
click at [142, 215] on button "Add" at bounding box center [144, 215] width 20 height 13
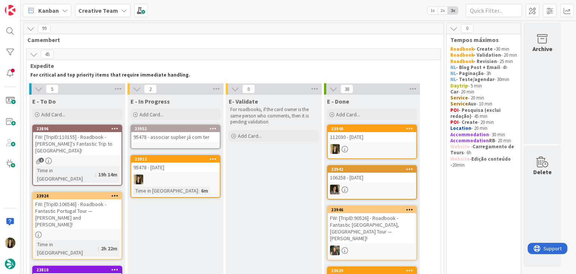
click at [186, 138] on div "95478 - associar suplier já com ter" at bounding box center [175, 137] width 88 height 10
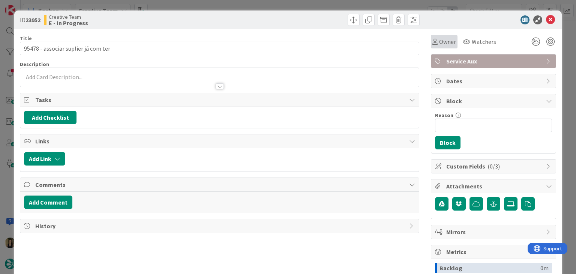
click at [451, 41] on div "Owner" at bounding box center [444, 41] width 27 height 13
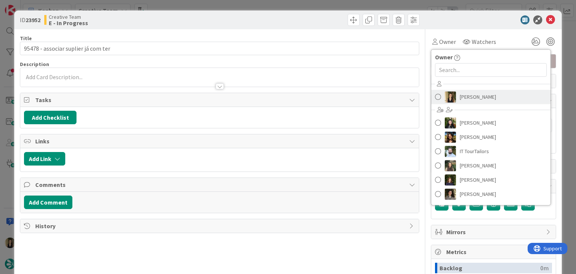
drag, startPoint x: 454, startPoint y: 96, endPoint x: 411, endPoint y: 95, distance: 43.1
click at [460, 96] on span "[PERSON_NAME]" at bounding box center [478, 96] width 36 height 11
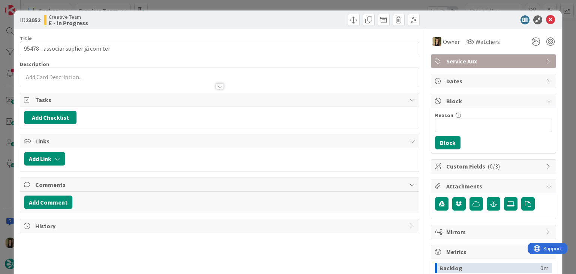
click at [165, 80] on div at bounding box center [219, 83] width 398 height 8
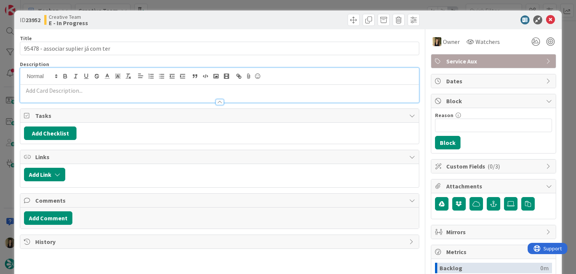
click at [101, 91] on p at bounding box center [219, 90] width 391 height 9
paste div
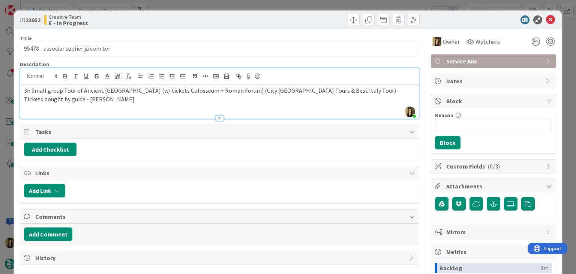
drag, startPoint x: 382, startPoint y: 88, endPoint x: 414, endPoint y: 64, distance: 39.7
click at [383, 87] on span "3h Small group Tour of Ancient [GEOGRAPHIC_DATA] (w/ tickets Colosseum + Roman …" at bounding box center [212, 95] width 376 height 16
click at [293, 30] on div "Title 35 / 128 95478 - associar suplier [PERSON_NAME] com ter Description [PERS…" at bounding box center [219, 207] width 399 height 357
click at [251, 10] on div "ID 23952 Creative Team E - In Progress" at bounding box center [287, 19] width 547 height 19
click at [251, 5] on div "ID 23952 Creative Team E - In Progress Title 35 / 128 95478 - associar suplier …" at bounding box center [288, 137] width 576 height 274
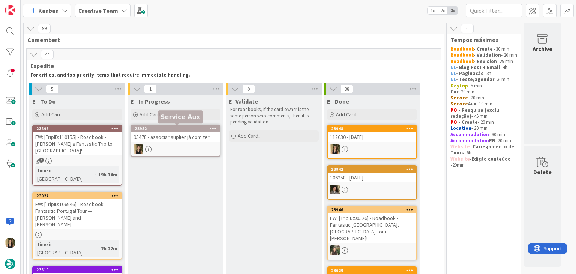
click at [178, 140] on div "95478 - associar suplier já com ter" at bounding box center [175, 137] width 88 height 10
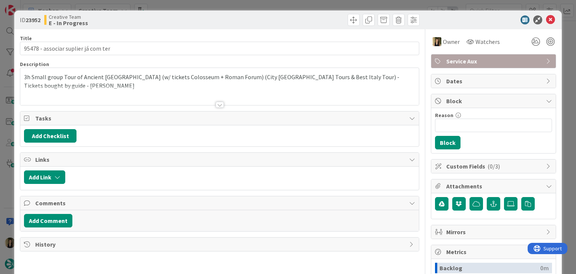
click at [230, 8] on div "ID 23952 Creative Team E - In Progress Title 35 / 128 95478 - associar suplier …" at bounding box center [288, 137] width 576 height 274
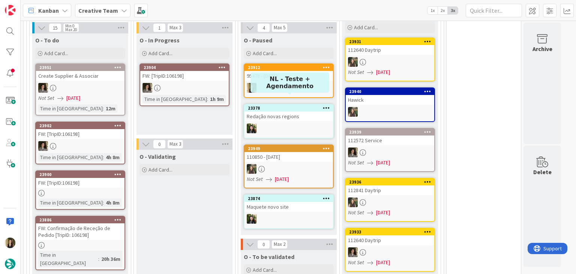
click at [285, 83] on div at bounding box center [288, 88] width 88 height 10
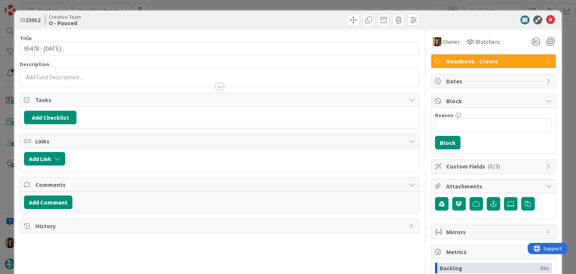
click at [115, 79] on div at bounding box center [219, 83] width 398 height 8
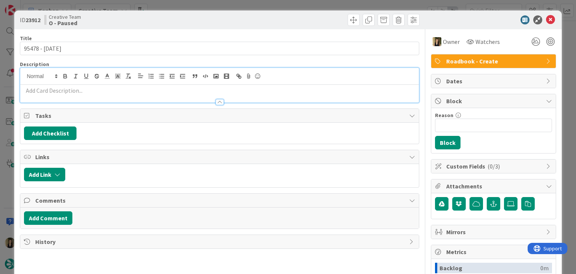
click at [114, 89] on p at bounding box center [219, 90] width 391 height 9
paste div
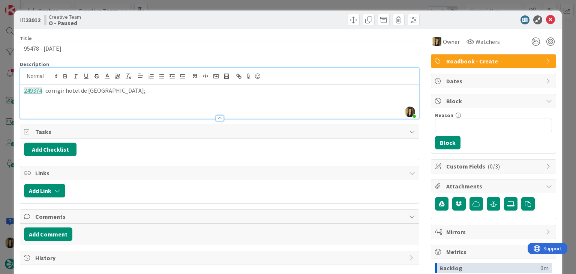
drag, startPoint x: 162, startPoint y: 27, endPoint x: 168, endPoint y: 14, distance: 14.1
click at [162, 27] on div "ID 23912 Creative Team O - Paused" at bounding box center [287, 19] width 547 height 19
click at [171, 8] on div "ID 23912 Creative Team O - Paused Title 14 / 128 95478 - [DATE] Description [PE…" at bounding box center [288, 137] width 576 height 274
